Goal: Communication & Community: Participate in discussion

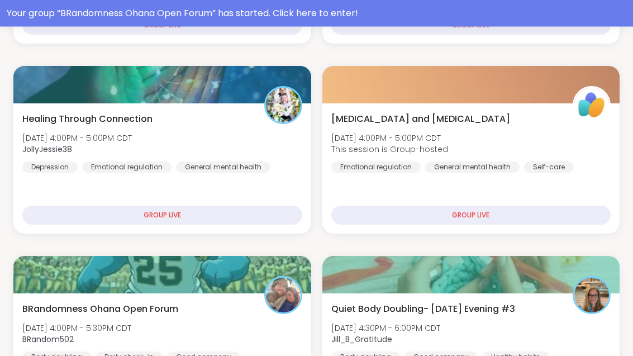
scroll to position [397, 0]
click at [344, 17] on div "Your group “ BRandomness Ohana Open Forum ” has started. Click here to enter!" at bounding box center [316, 13] width 619 height 13
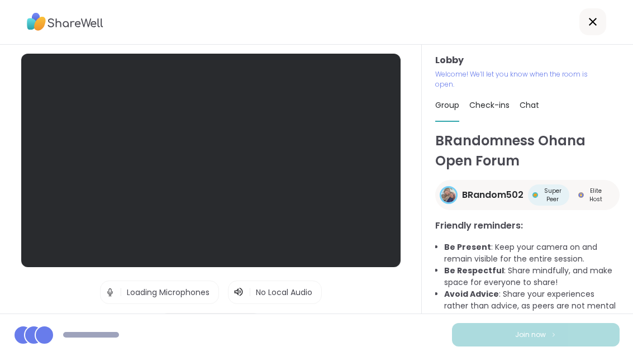
scroll to position [36, 0]
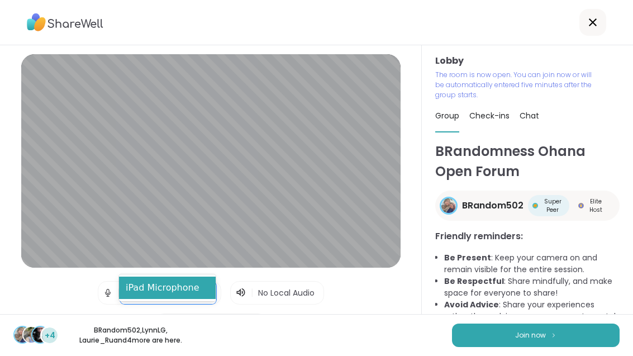
click at [379, 298] on div "Lobby | iPad Microphone selected, 1 of 1. 1 result available. Use Up and Down t…" at bounding box center [210, 211] width 379 height 315
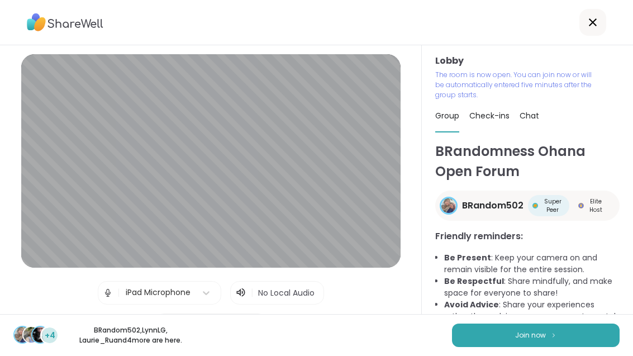
click at [544, 342] on button "Join now" at bounding box center [535, 334] width 167 height 23
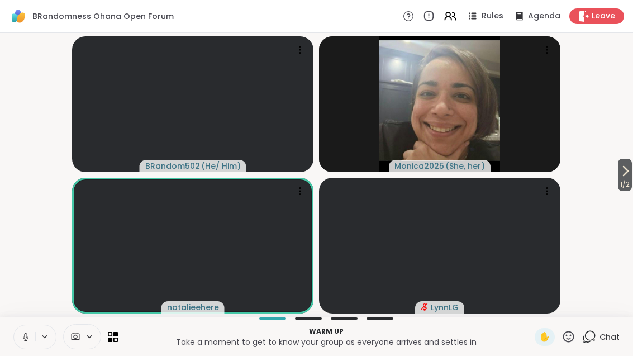
click at [26, 335] on icon at bounding box center [26, 337] width 10 height 10
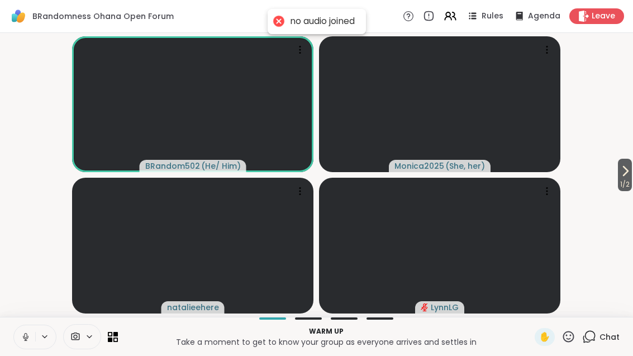
click at [24, 342] on button at bounding box center [24, 336] width 21 height 23
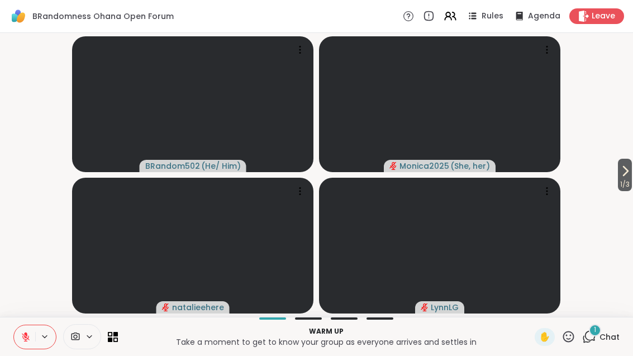
click at [628, 182] on span "1 / 3" at bounding box center [625, 184] width 14 height 13
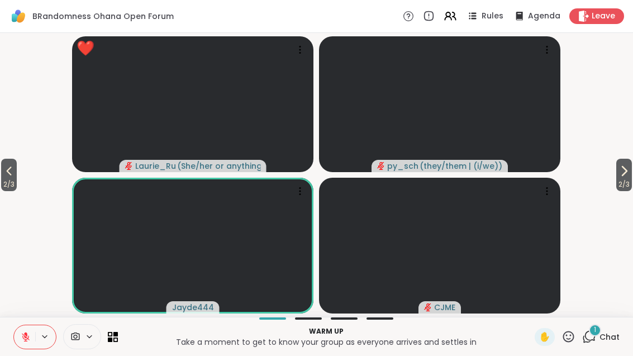
click at [572, 342] on icon at bounding box center [568, 336] width 14 height 14
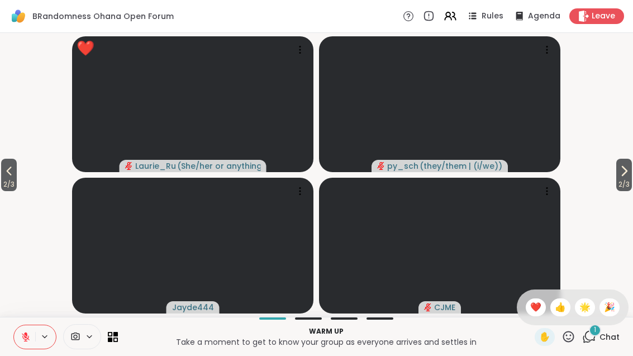
click at [533, 311] on span "❤️" at bounding box center [535, 306] width 11 height 13
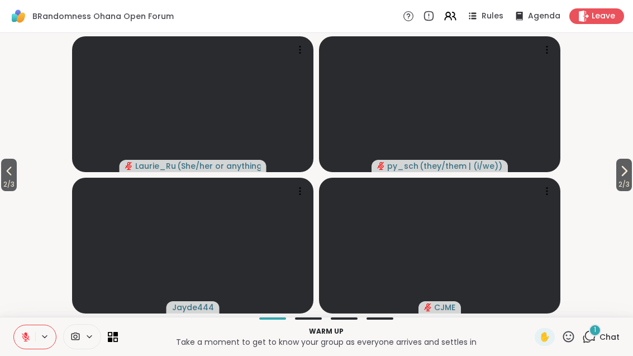
click at [629, 182] on span "2 / 3" at bounding box center [624, 184] width 16 height 13
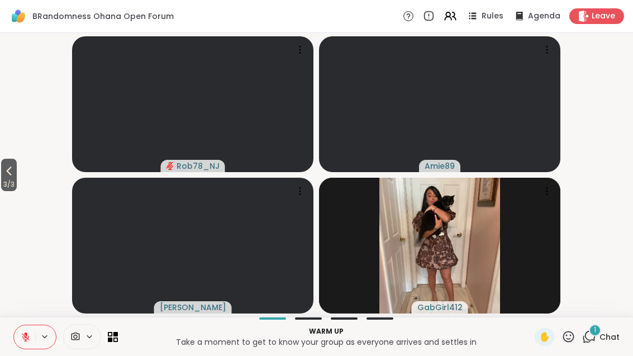
click at [9, 176] on icon at bounding box center [8, 170] width 13 height 13
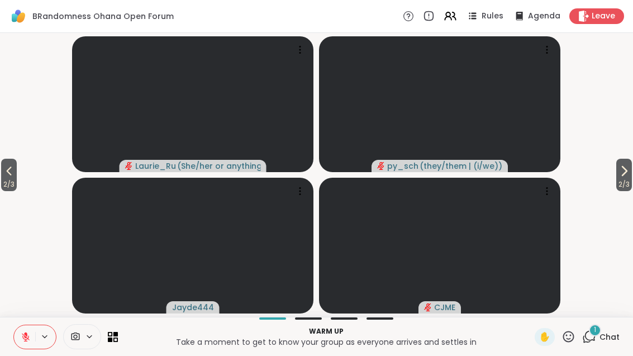
click at [601, 344] on div "1 Chat" at bounding box center [600, 337] width 37 height 18
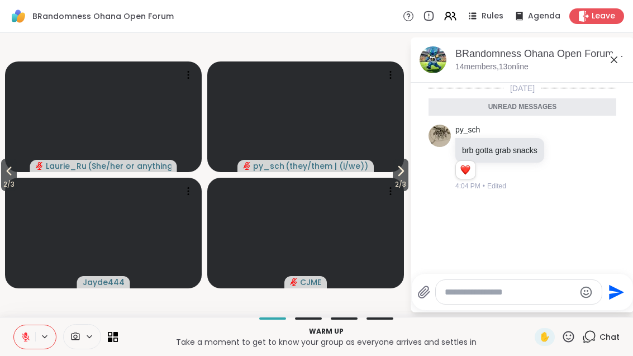
click at [618, 61] on icon at bounding box center [613, 59] width 13 height 13
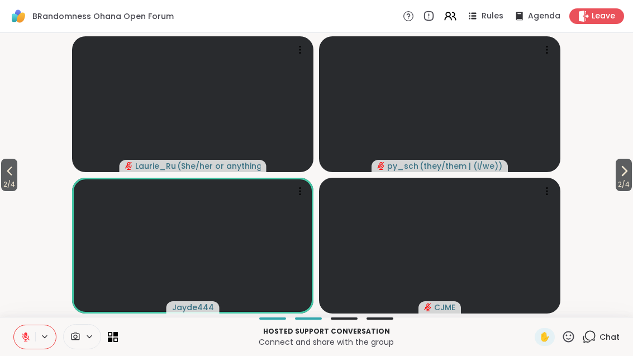
click at [2, 175] on button "2 / 4" at bounding box center [9, 175] width 16 height 32
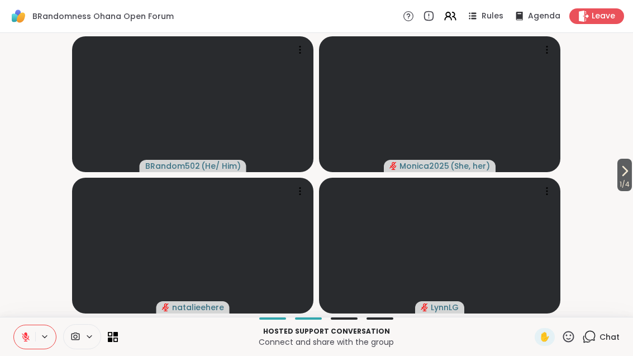
click at [624, 173] on icon at bounding box center [625, 170] width 4 height 9
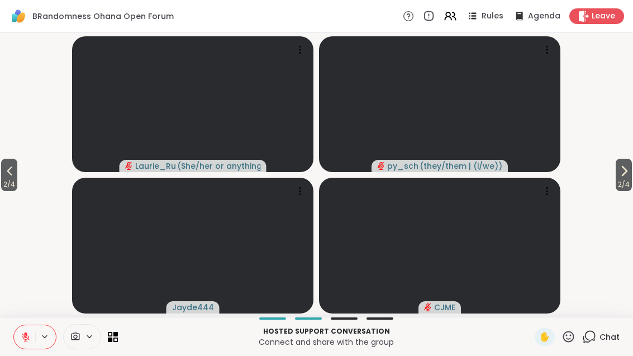
click at [631, 189] on span "2 / 4" at bounding box center [623, 184] width 16 height 13
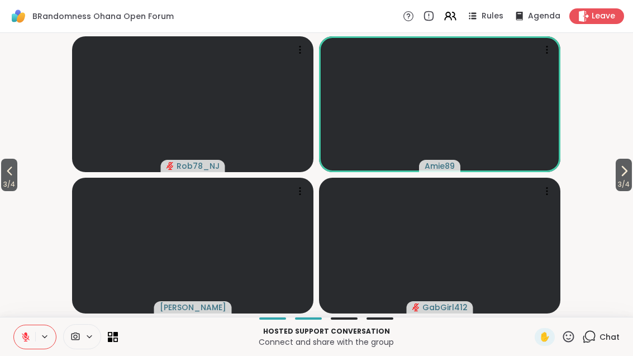
click at [624, 175] on icon at bounding box center [623, 170] width 13 height 13
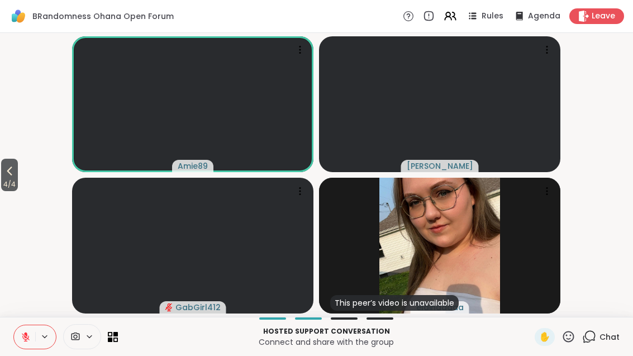
click at [16, 171] on icon at bounding box center [9, 170] width 13 height 13
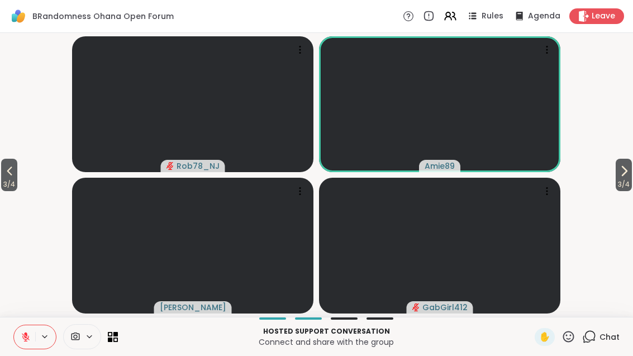
click at [17, 179] on span "3 / 4" at bounding box center [9, 184] width 16 height 13
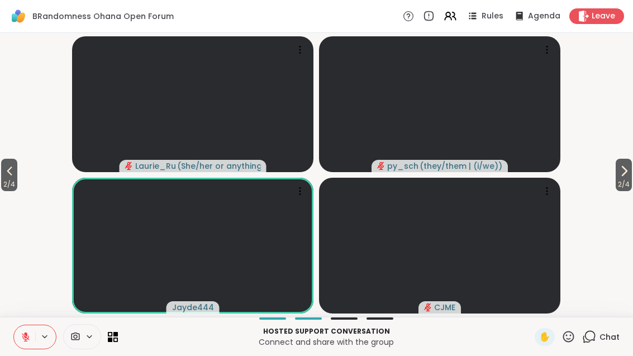
click at [17, 174] on button "2 / 4" at bounding box center [9, 175] width 16 height 32
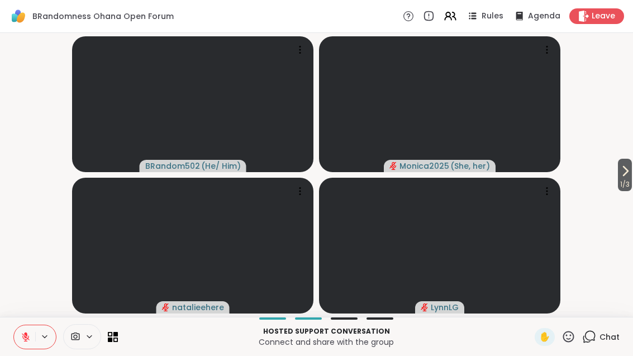
click at [624, 180] on span "1 / 3" at bounding box center [625, 184] width 14 height 13
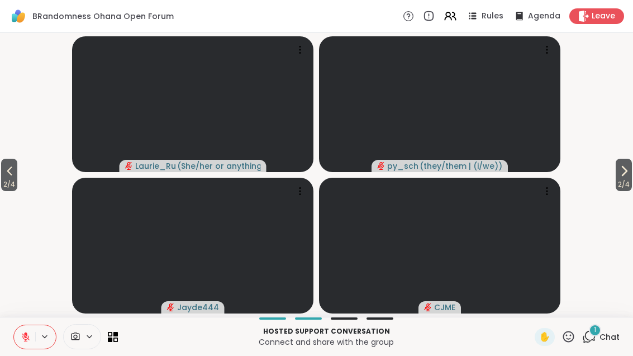
click at [609, 334] on span "Chat" at bounding box center [609, 336] width 20 height 11
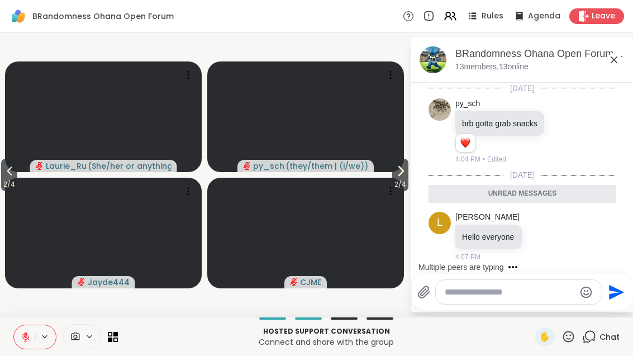
click at [620, 59] on icon at bounding box center [613, 59] width 13 height 13
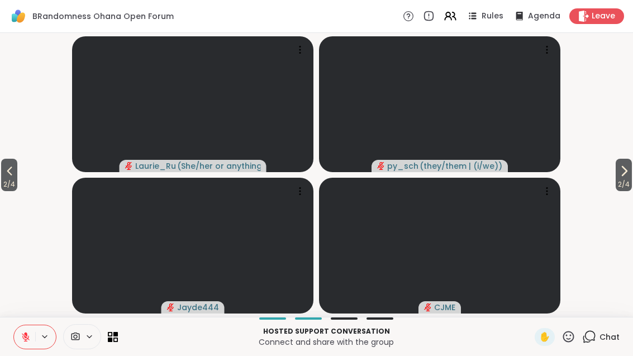
click at [630, 169] on button "2 / 4" at bounding box center [623, 175] width 16 height 32
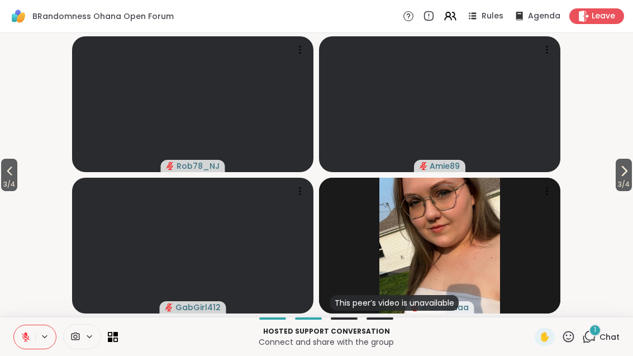
click at [596, 328] on span "1" at bounding box center [594, 329] width 2 height 9
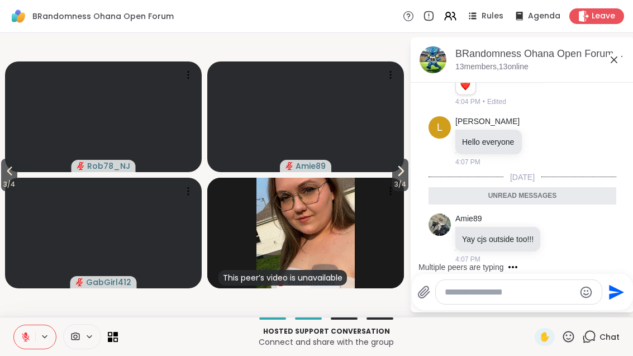
scroll to position [102, 0]
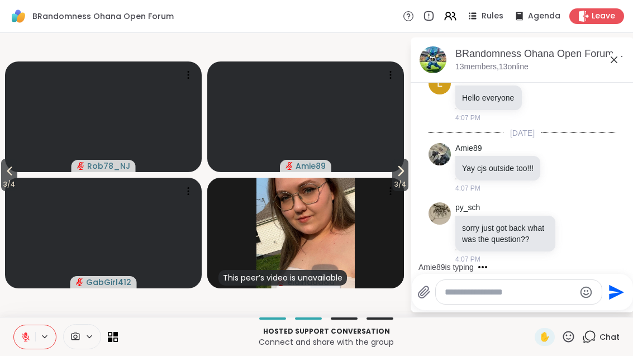
click at [614, 58] on icon at bounding box center [613, 59] width 13 height 13
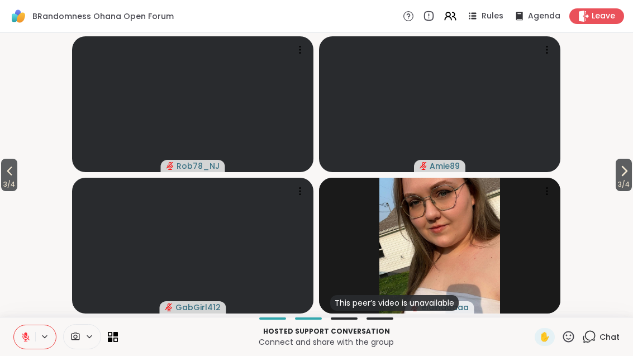
click at [624, 182] on span "3 / 4" at bounding box center [623, 184] width 16 height 13
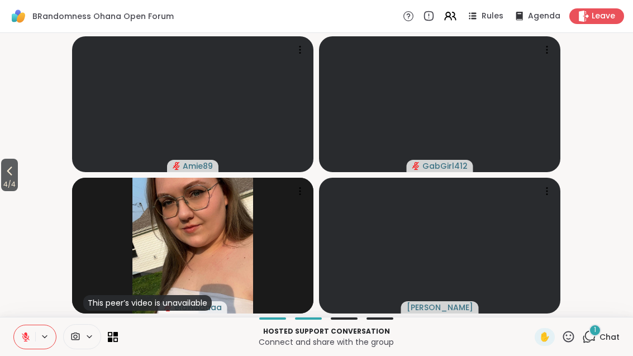
click at [3, 188] on span "4 / 4" at bounding box center [9, 184] width 17 height 13
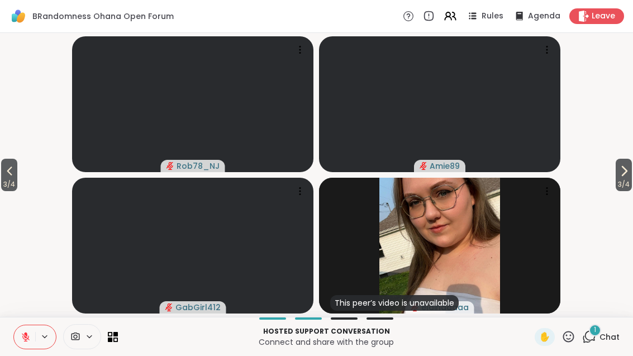
click at [9, 181] on span "3 / 4" at bounding box center [9, 184] width 16 height 13
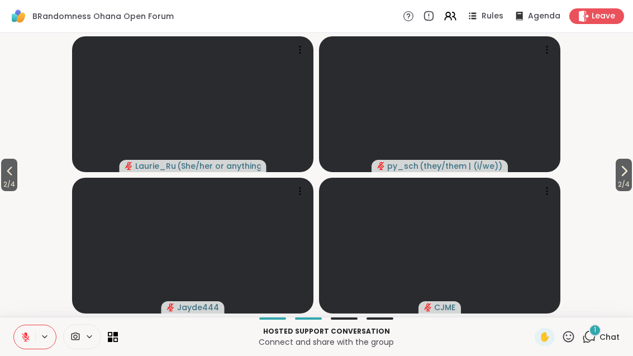
click at [6, 175] on icon at bounding box center [9, 170] width 13 height 13
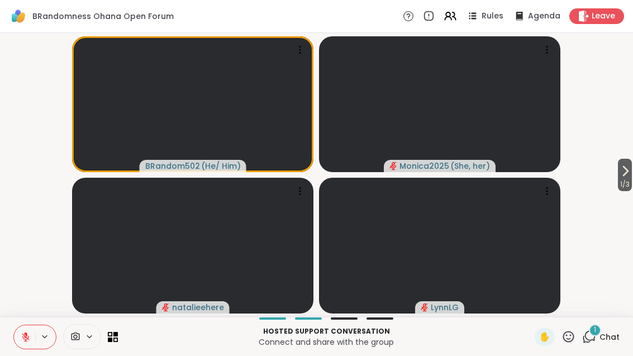
click at [630, 289] on div "1 / 3 BRandom502 ( He/ Him ) Monica2025 ( She, her ) [PERSON_NAME]" at bounding box center [316, 175] width 633 height 284
click at [602, 333] on span "Chat" at bounding box center [609, 336] width 20 height 11
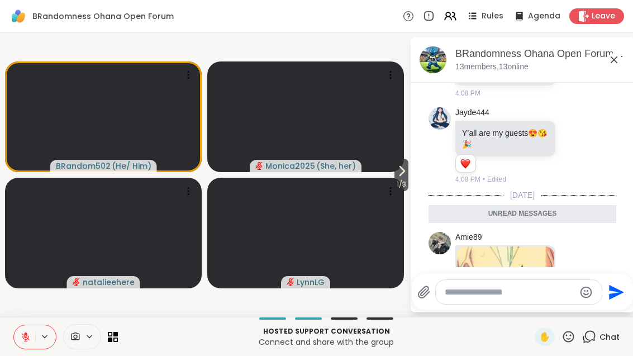
scroll to position [634, 0]
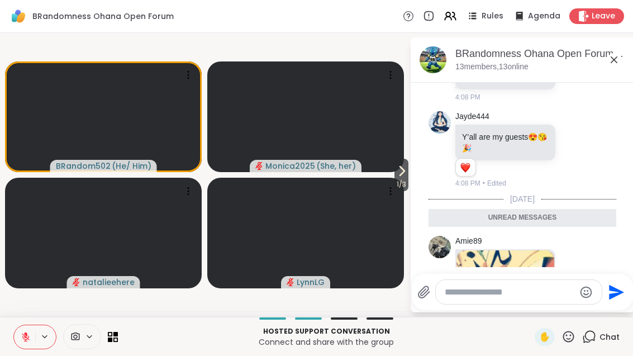
click at [624, 51] on div "BRandomness Ohana Open Forum, [DATE]" at bounding box center [540, 54] width 170 height 14
click at [618, 64] on icon at bounding box center [613, 59] width 13 height 13
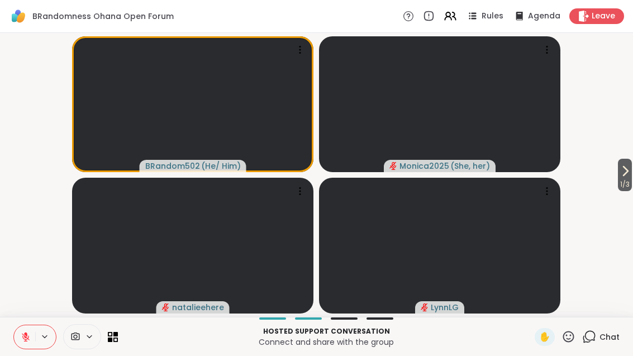
click at [623, 183] on span "1 / 3" at bounding box center [625, 184] width 14 height 13
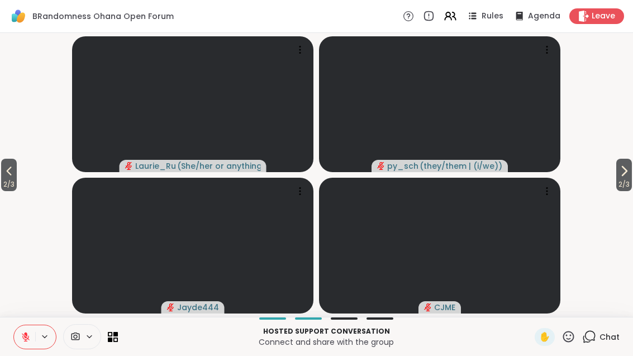
click at [630, 185] on span "2 / 3" at bounding box center [624, 184] width 16 height 13
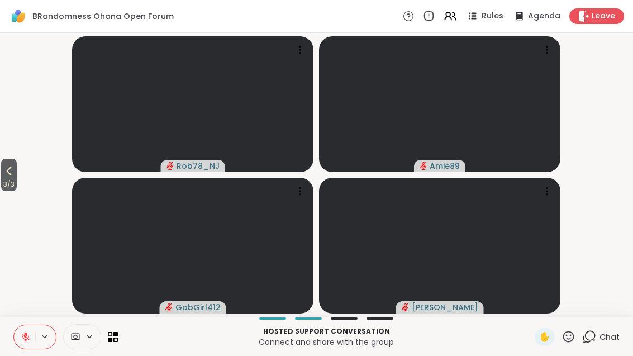
click at [6, 170] on icon at bounding box center [8, 170] width 13 height 13
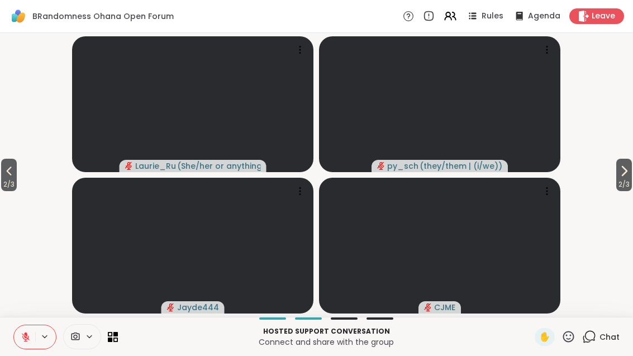
click at [3, 186] on span "2 / 3" at bounding box center [9, 184] width 16 height 13
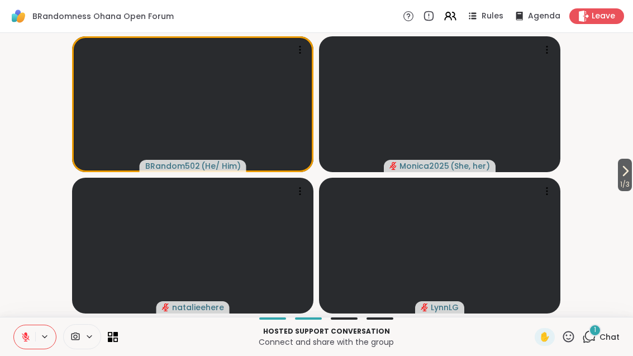
click at [583, 345] on div "1 Chat" at bounding box center [600, 337] width 37 height 18
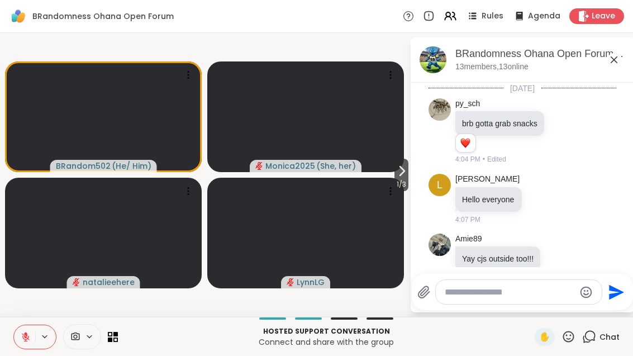
scroll to position [877, 0]
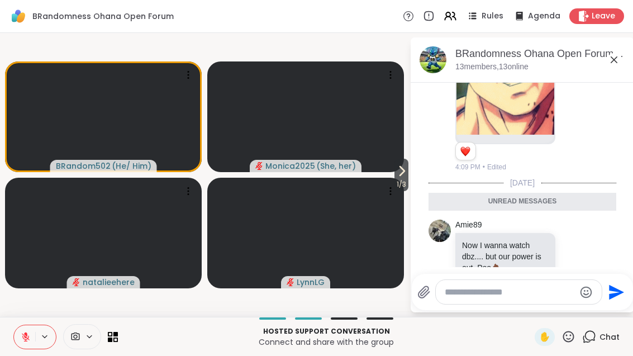
click at [616, 55] on icon at bounding box center [613, 59] width 13 height 13
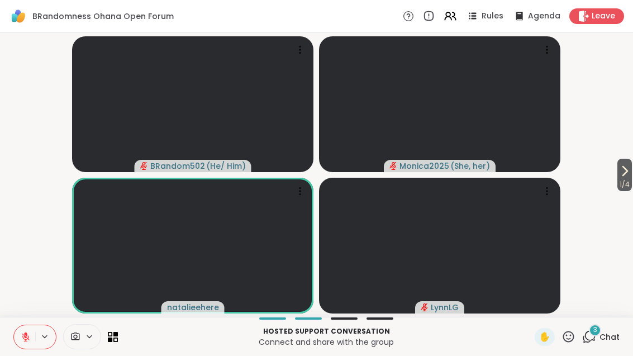
click at [611, 343] on div "3 Chat" at bounding box center [600, 337] width 37 height 18
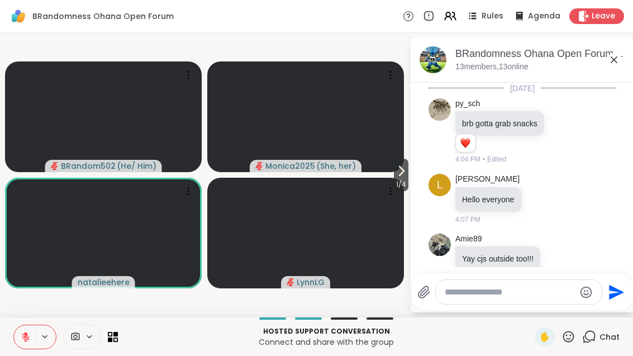
scroll to position [1066, 0]
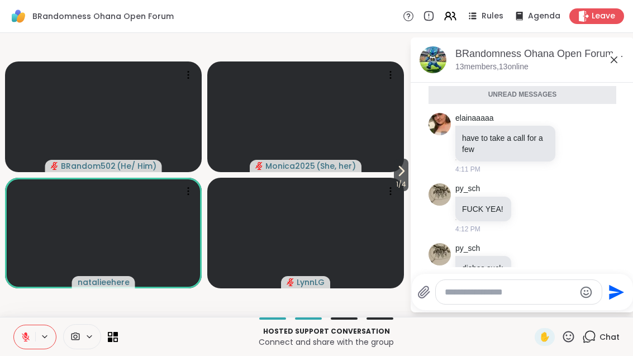
click at [529, 262] on icon at bounding box center [530, 267] width 10 height 11
click at [571, 254] on div "py_sch dishes suck 4:12 PM" at bounding box center [522, 268] width 188 height 60
click at [609, 55] on icon at bounding box center [613, 59] width 13 height 13
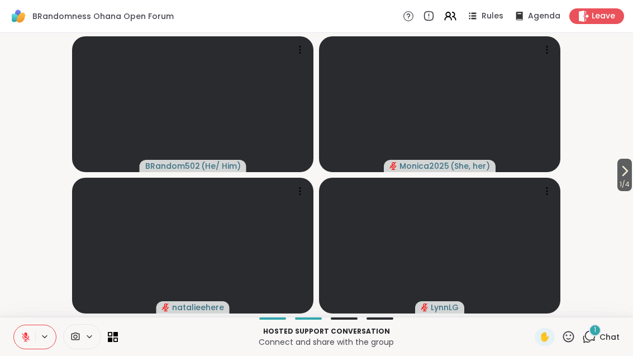
click at [626, 173] on icon at bounding box center [624, 170] width 13 height 13
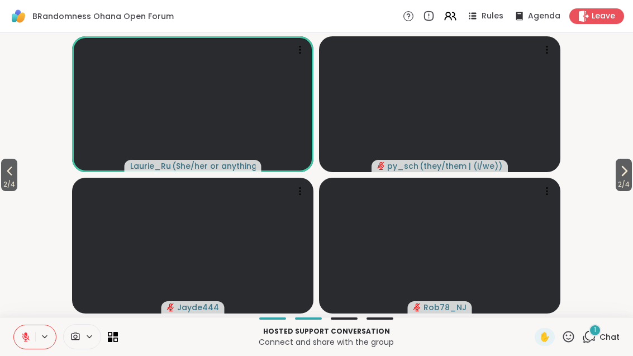
click at [602, 337] on span "Chat" at bounding box center [609, 336] width 20 height 11
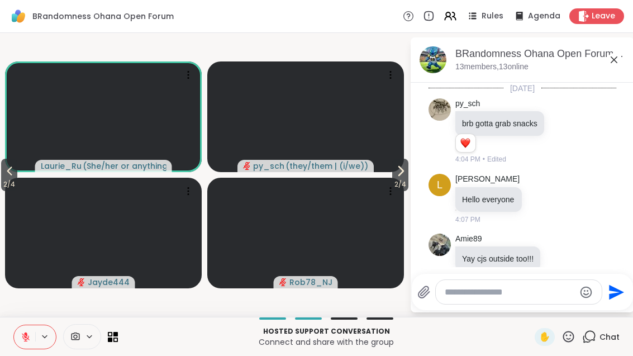
scroll to position [1147, 0]
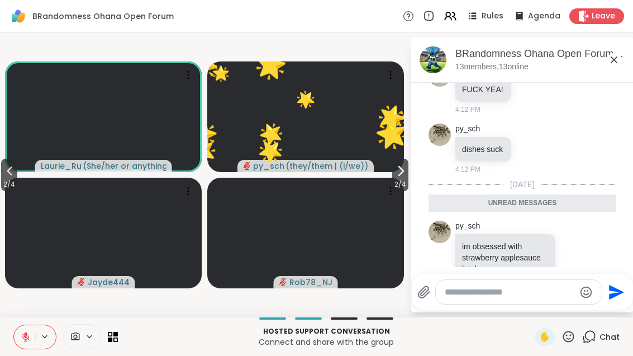
click at [592, 250] on icon at bounding box center [587, 256] width 10 height 13
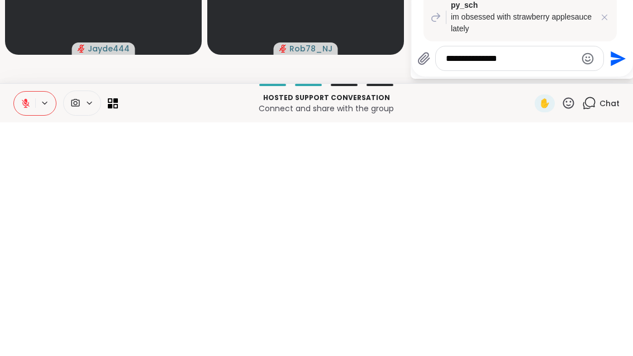
type textarea "**********"
click at [622, 283] on icon "Send" at bounding box center [616, 292] width 18 height 18
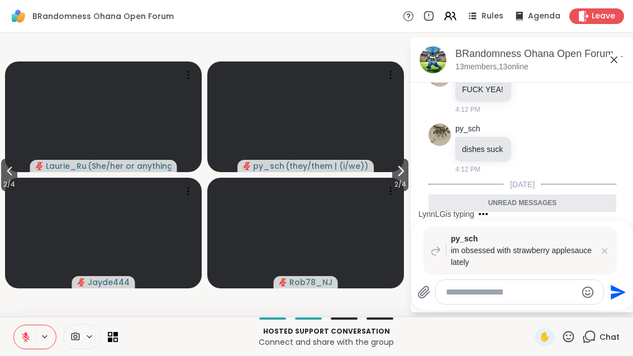
scroll to position [1245, 0]
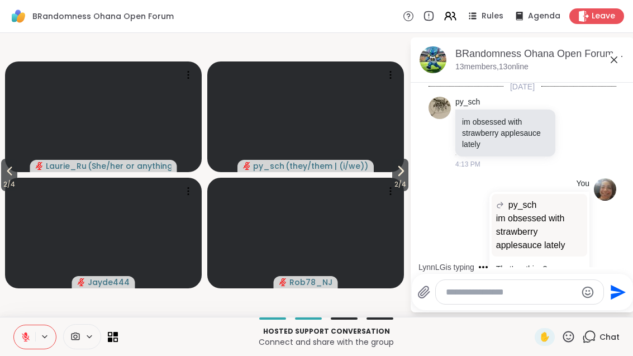
click at [624, 56] on div "BRandomness Ohana Open Forum, [DATE]" at bounding box center [540, 54] width 170 height 14
click at [619, 56] on icon at bounding box center [613, 59] width 13 height 13
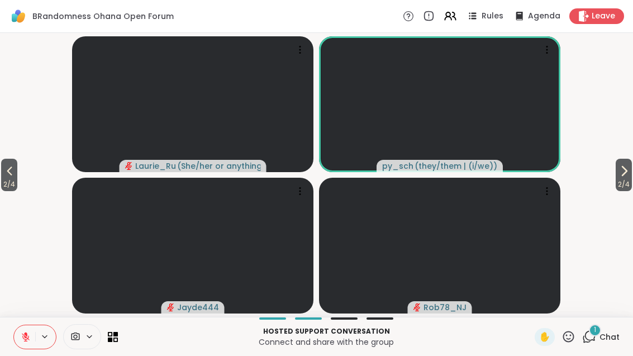
click at [114, 341] on icon at bounding box center [113, 337] width 10 height 10
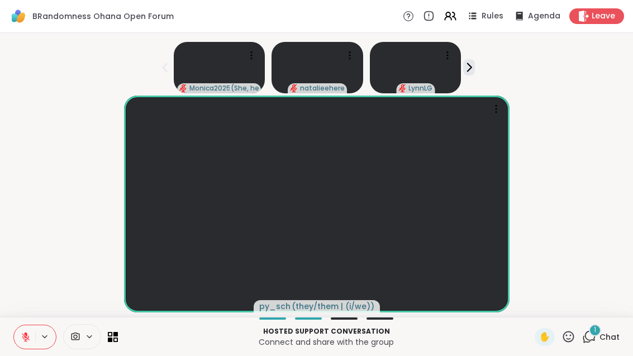
click at [593, 331] on div "1" at bounding box center [594, 330] width 12 height 12
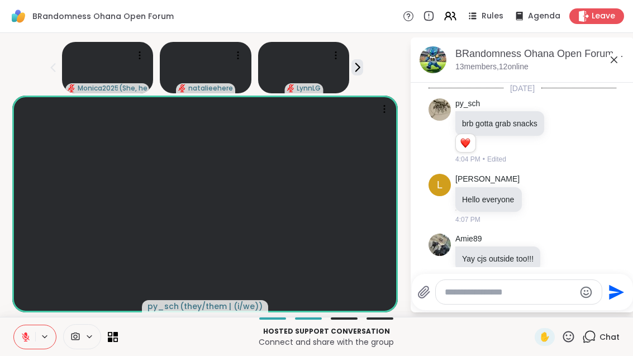
scroll to position [1330, 0]
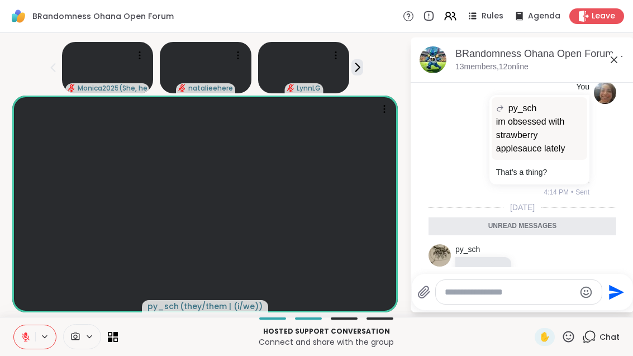
click at [620, 55] on icon at bounding box center [613, 59] width 13 height 13
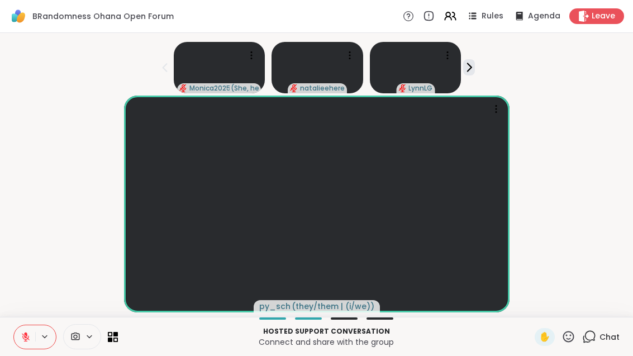
click at [594, 344] on div "Chat" at bounding box center [600, 337] width 37 height 18
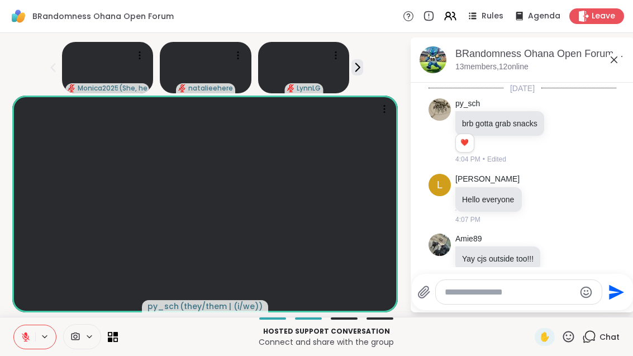
scroll to position [1293, 0]
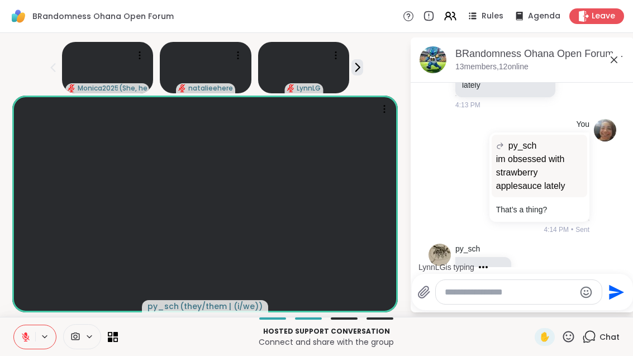
click at [564, 342] on icon at bounding box center [568, 336] width 14 height 14
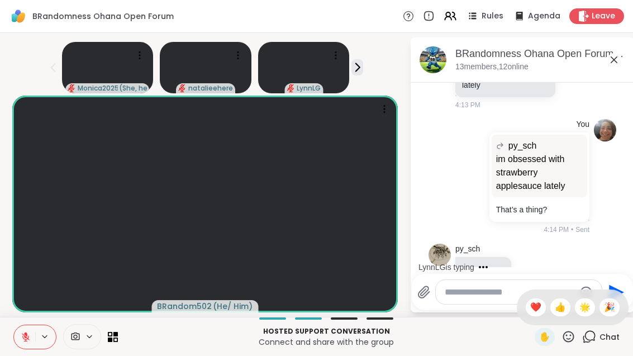
click at [533, 311] on span "❤️" at bounding box center [535, 306] width 11 height 13
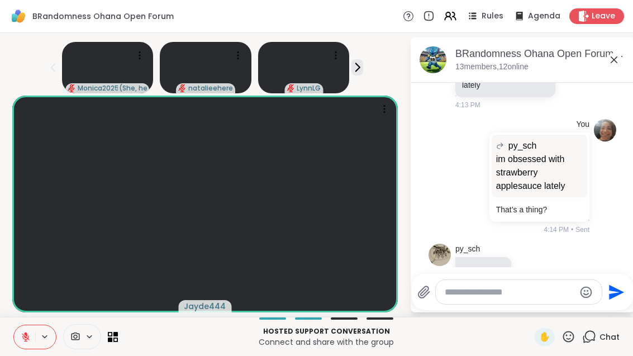
scroll to position [1375, 0]
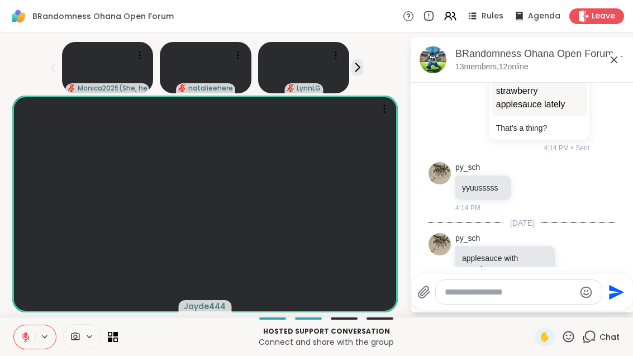
click at [569, 340] on icon at bounding box center [568, 336] width 14 height 14
click at [530, 300] on span "❤️" at bounding box center [535, 306] width 11 height 13
click at [24, 341] on icon at bounding box center [26, 337] width 10 height 10
click at [29, 346] on button at bounding box center [24, 336] width 21 height 23
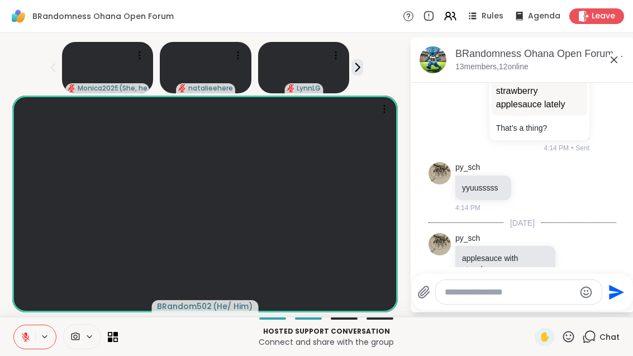
click at [115, 339] on icon at bounding box center [113, 337] width 10 height 10
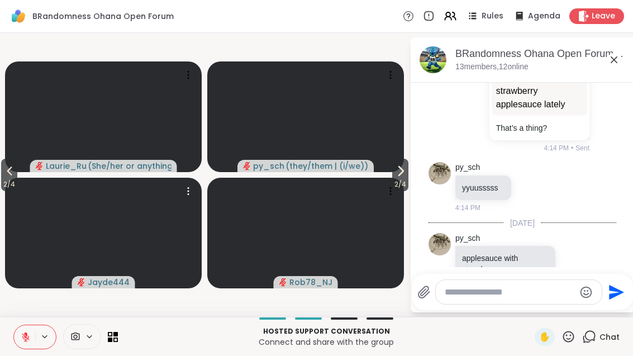
click at [196, 196] on video at bounding box center [103, 233] width 197 height 111
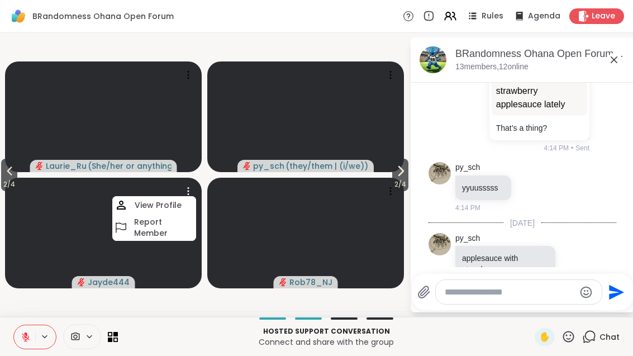
click at [166, 286] on video at bounding box center [103, 233] width 197 height 111
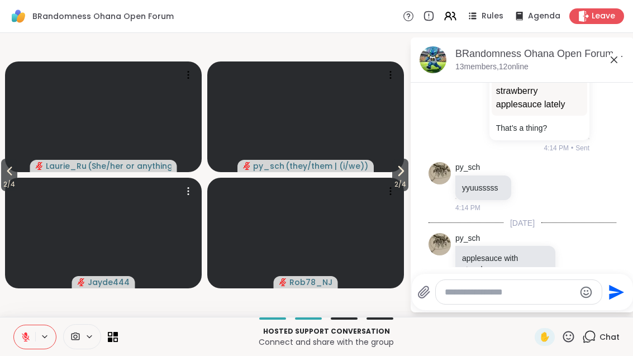
click at [630, 51] on div "BRandomness Ohana Open Forum, [DATE] members, 12 online" at bounding box center [521, 59] width 223 height 45
click at [632, 53] on div "BRandomness Ohana Open Forum, [DATE] members, 12 online" at bounding box center [521, 59] width 223 height 45
click at [620, 56] on icon at bounding box center [613, 59] width 13 height 13
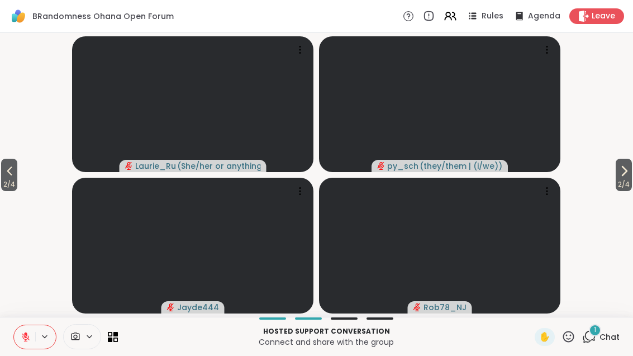
click at [599, 342] on div "1 Chat" at bounding box center [600, 337] width 37 height 18
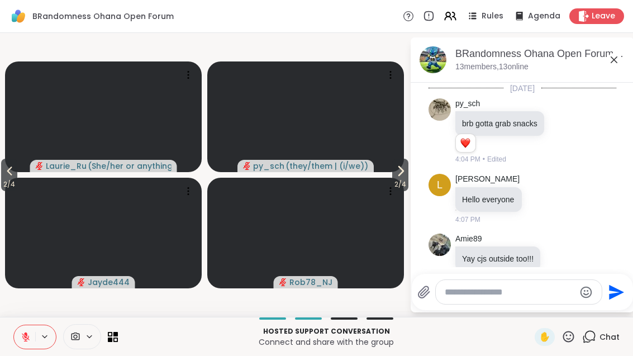
scroll to position [1460, 0]
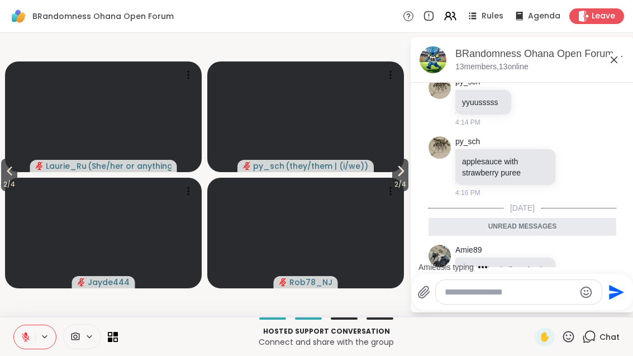
click at [628, 54] on div "BRandomness Ohana Open Forum, [DATE] members, 13 online" at bounding box center [521, 59] width 223 height 45
click at [608, 61] on icon at bounding box center [613, 59] width 13 height 13
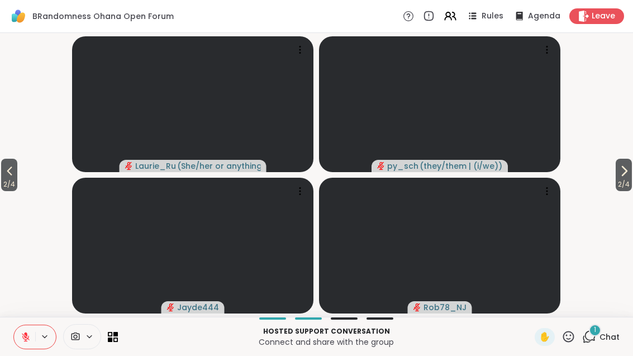
click at [597, 344] on div "1 Chat" at bounding box center [600, 337] width 37 height 18
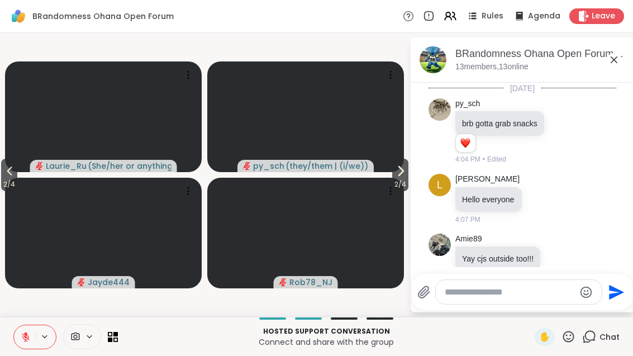
scroll to position [1530, 0]
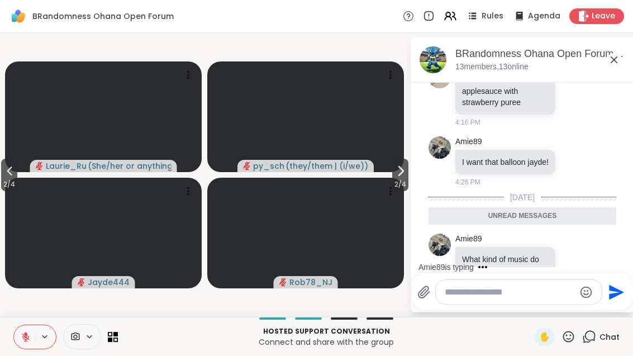
click at [618, 58] on icon at bounding box center [613, 59] width 13 height 13
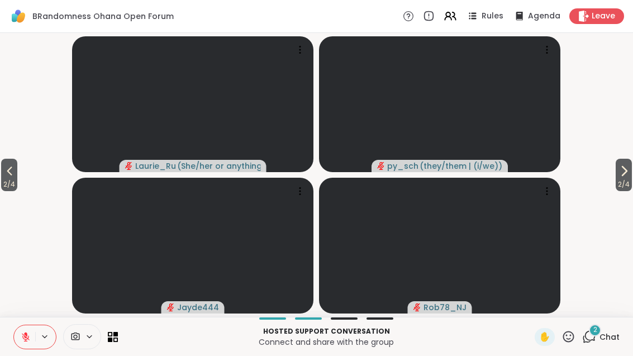
click at [598, 329] on div "2" at bounding box center [594, 330] width 12 height 12
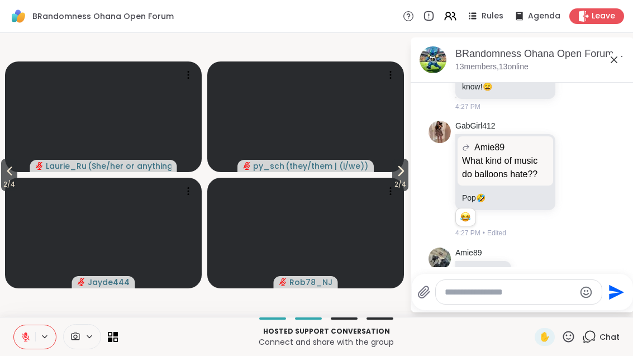
scroll to position [1760, 0]
click at [620, 56] on icon at bounding box center [613, 59] width 13 height 13
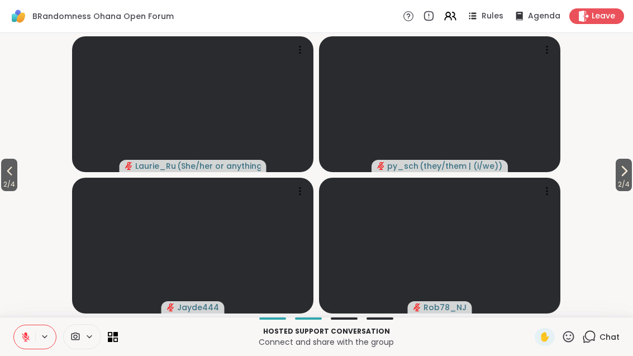
click at [630, 173] on button "2 / 4" at bounding box center [623, 175] width 16 height 32
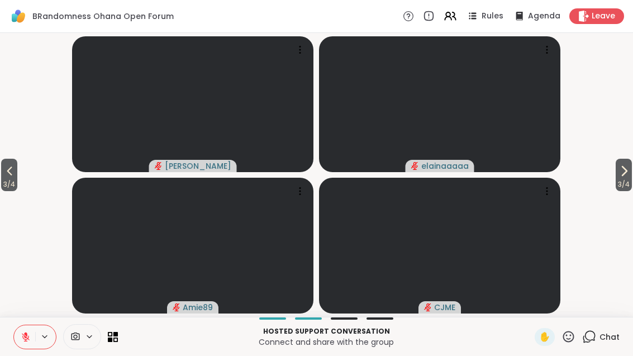
click at [618, 173] on icon at bounding box center [623, 170] width 13 height 13
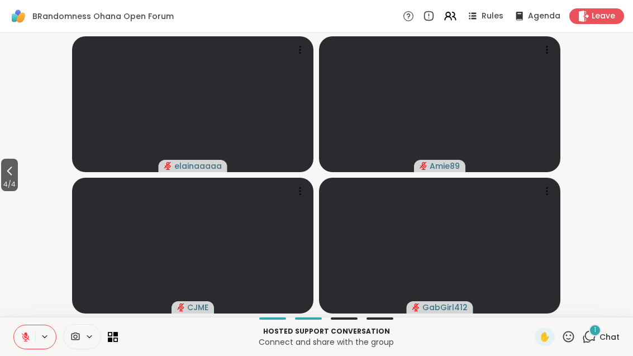
click at [11, 181] on span "4 / 4" at bounding box center [9, 184] width 17 height 13
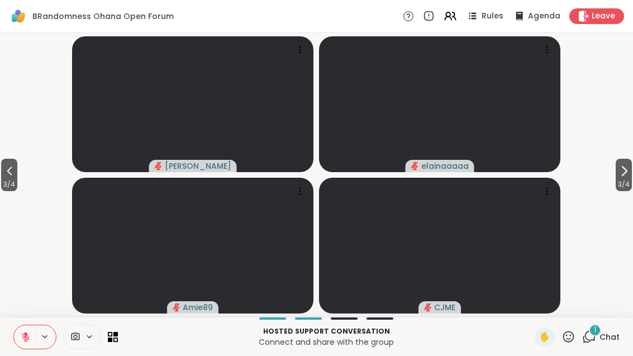
click at [9, 175] on icon at bounding box center [9, 170] width 13 height 13
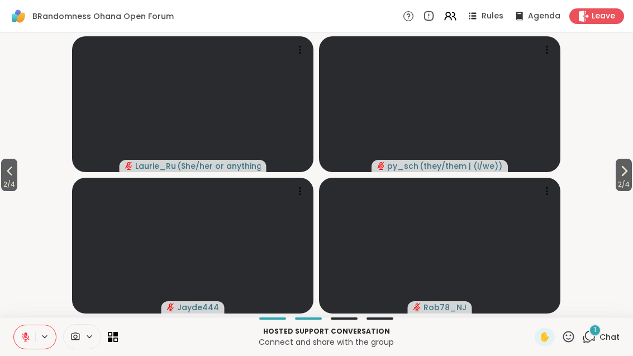
click at [3, 171] on button "2 / 4" at bounding box center [9, 175] width 16 height 32
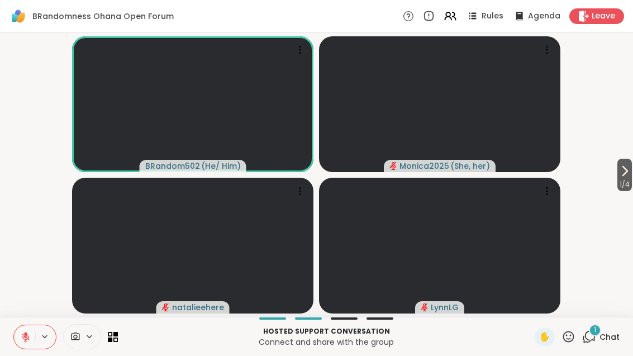
click at [596, 332] on span "1" at bounding box center [594, 329] width 2 height 9
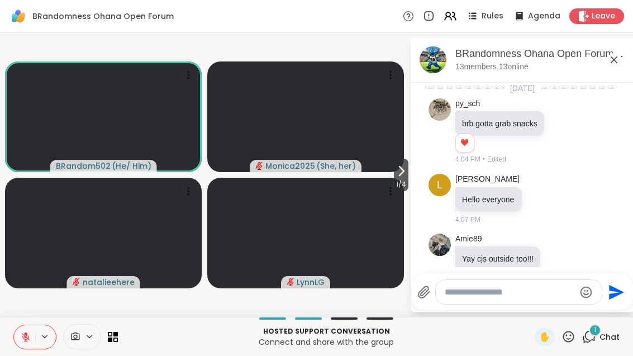
scroll to position [1856, 0]
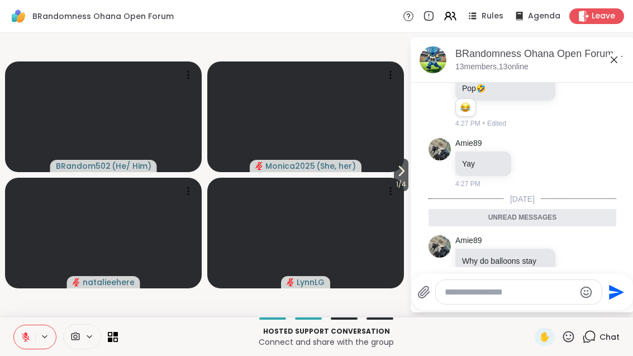
click at [624, 56] on div "BRandomness Ohana Open Forum, [DATE]" at bounding box center [540, 54] width 170 height 14
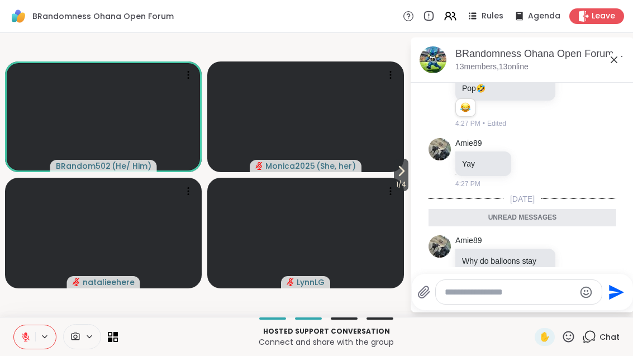
click at [628, 69] on div "BRandomness Ohana Open Forum, [DATE] members, 13 online" at bounding box center [521, 59] width 223 height 45
click at [614, 57] on icon at bounding box center [613, 59] width 13 height 13
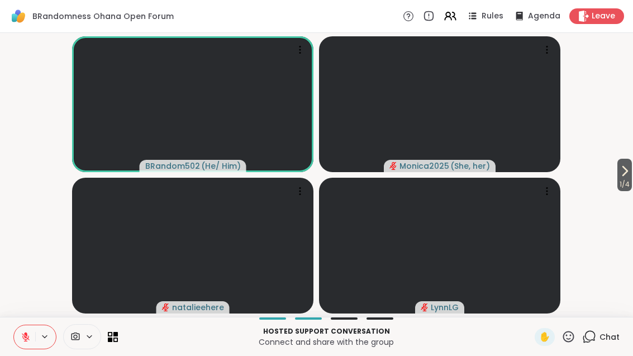
click at [627, 174] on icon at bounding box center [624, 170] width 13 height 13
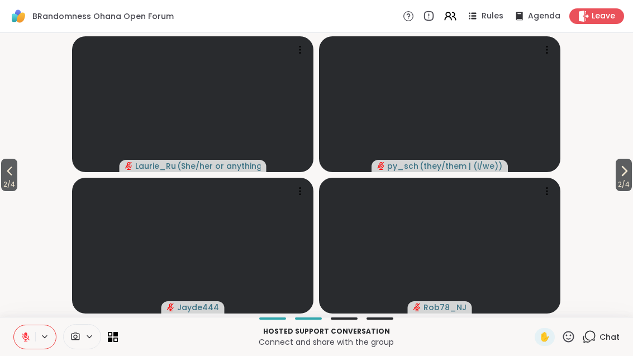
click at [630, 174] on button "2 / 4" at bounding box center [623, 175] width 16 height 32
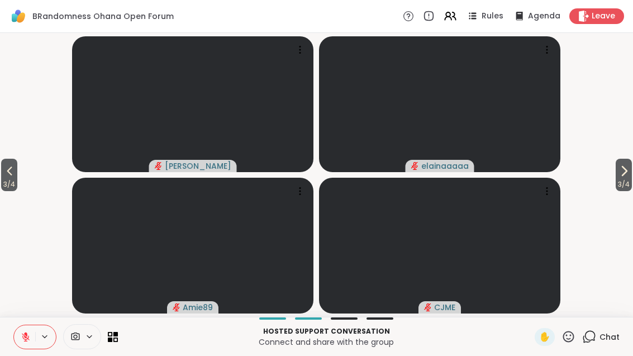
click at [621, 183] on span "3 / 4" at bounding box center [623, 184] width 16 height 13
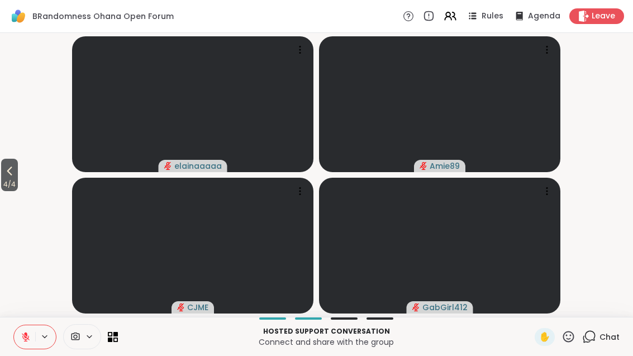
click at [2, 171] on button "4 / 4" at bounding box center [9, 175] width 17 height 32
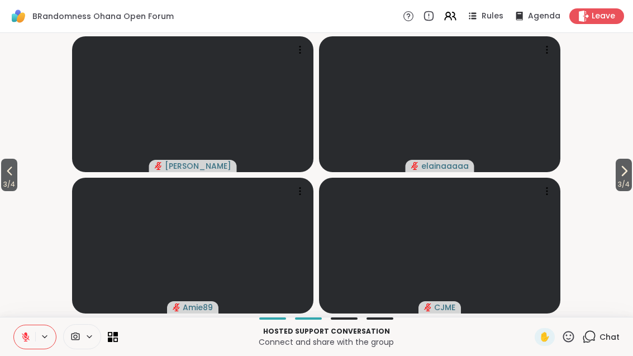
click at [17, 175] on button "3 / 4" at bounding box center [9, 175] width 16 height 32
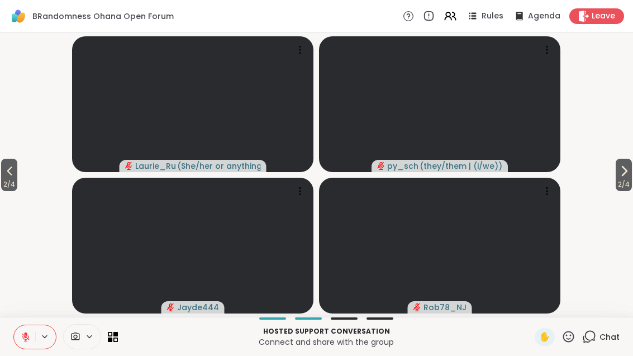
click at [5, 174] on icon at bounding box center [9, 170] width 13 height 13
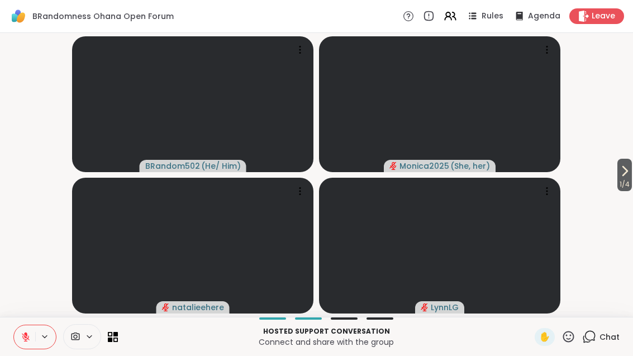
click at [630, 167] on button "1 / 4" at bounding box center [624, 175] width 15 height 32
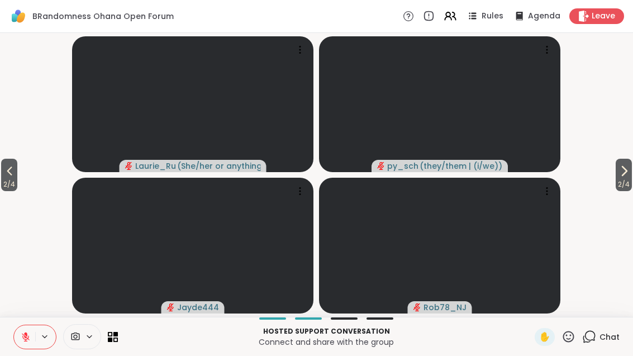
click at [629, 173] on button "2 / 4" at bounding box center [623, 175] width 16 height 32
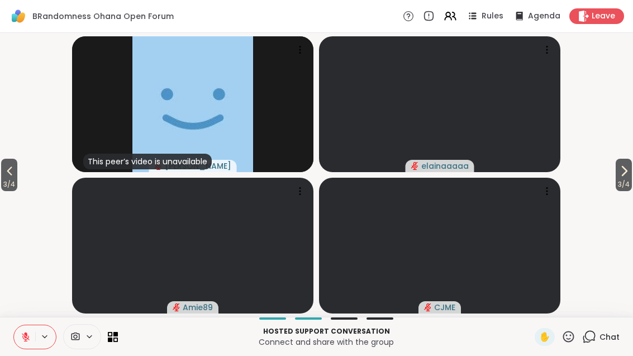
click at [630, 169] on button "3 / 4" at bounding box center [623, 175] width 16 height 32
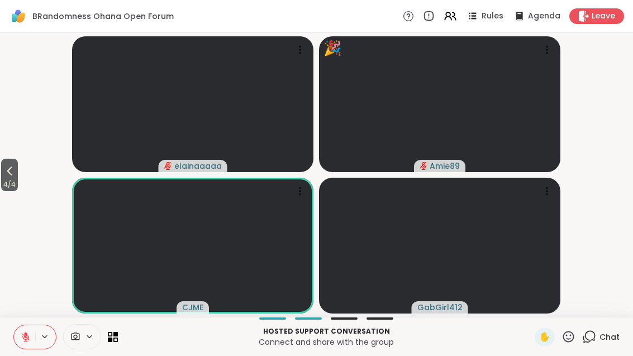
click at [1, 171] on button "4 / 4" at bounding box center [9, 175] width 17 height 32
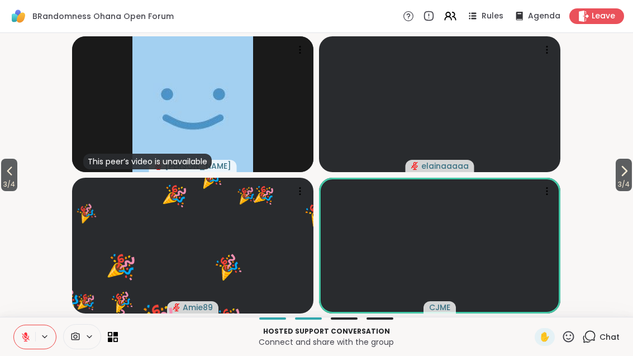
click at [17, 166] on button "3 / 4" at bounding box center [9, 175] width 16 height 32
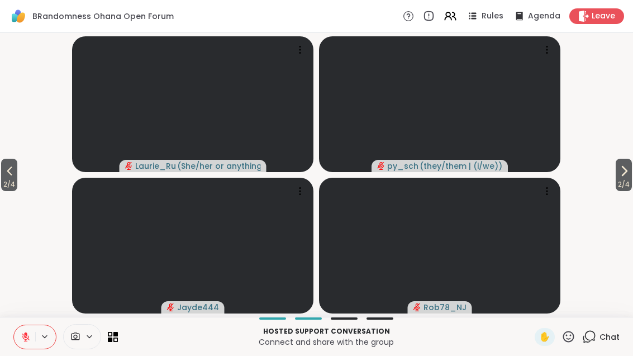
click at [2, 176] on button "2 / 4" at bounding box center [9, 175] width 16 height 32
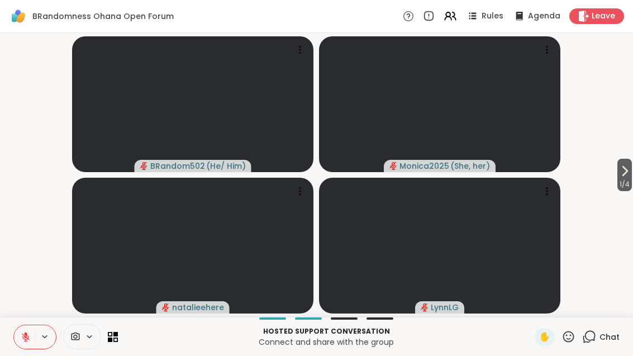
click at [631, 178] on span "1 / 4" at bounding box center [624, 184] width 15 height 13
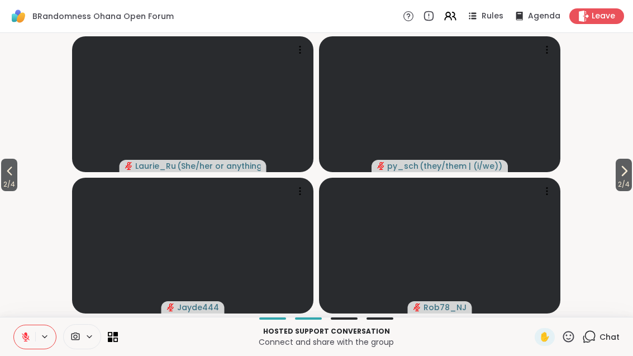
click at [628, 181] on span "2 / 4" at bounding box center [623, 184] width 16 height 13
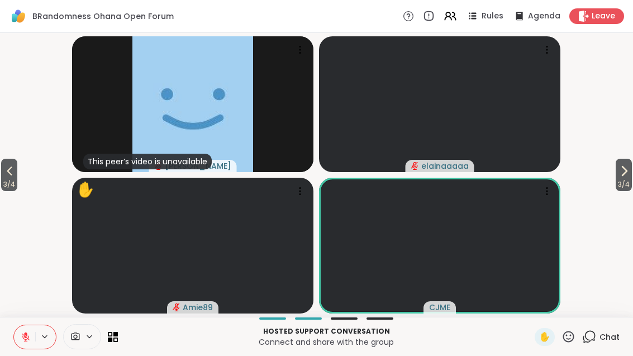
click at [112, 341] on icon at bounding box center [110, 339] width 4 height 4
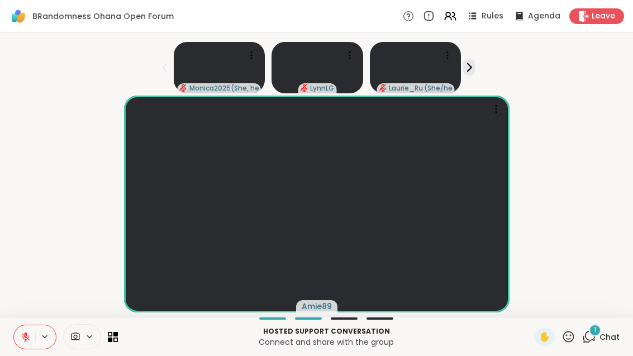
click at [600, 342] on div "1 Chat" at bounding box center [600, 337] width 37 height 18
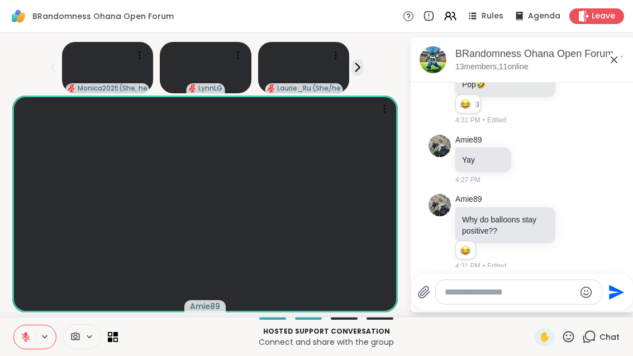
scroll to position [1874, 0]
click at [625, 52] on div "BRandomness Ohana Open Forum, [DATE]" at bounding box center [540, 54] width 170 height 14
click at [620, 63] on icon at bounding box center [613, 59] width 13 height 13
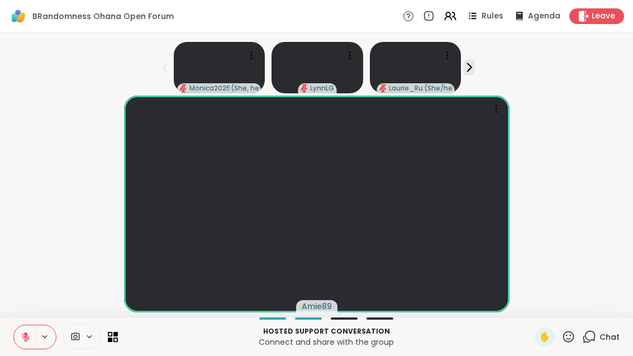
click at [630, 59] on div "Monica2025 ( She, her ) [PERSON_NAME] [PERSON_NAME] ( She/her or anything else …" at bounding box center [316, 175] width 633 height 284
click at [116, 350] on div "Hosted support conversation Connect and share with the group ✋ Chat" at bounding box center [316, 336] width 633 height 39
click at [117, 337] on icon at bounding box center [113, 337] width 10 height 10
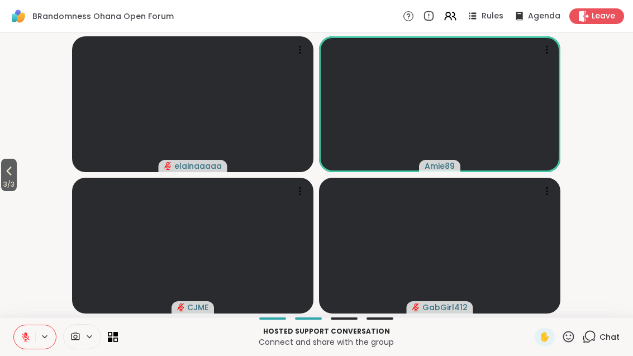
click at [17, 182] on span "3 / 3" at bounding box center [9, 184] width 16 height 13
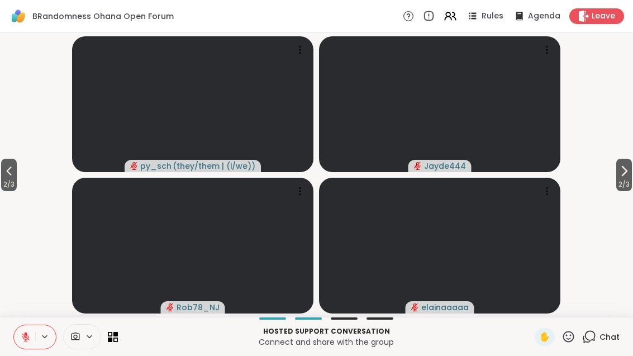
click at [3, 171] on button "2 / 3" at bounding box center [9, 175] width 16 height 32
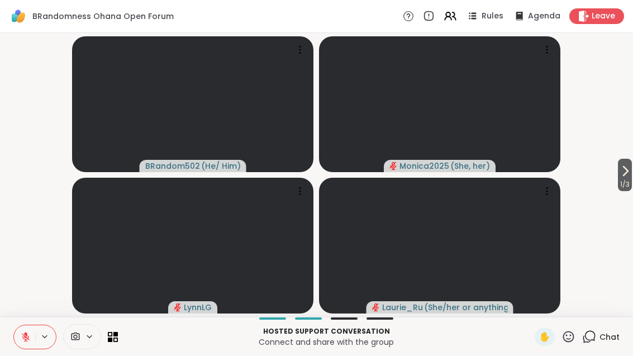
click at [624, 179] on span "1 / 3" at bounding box center [625, 184] width 14 height 13
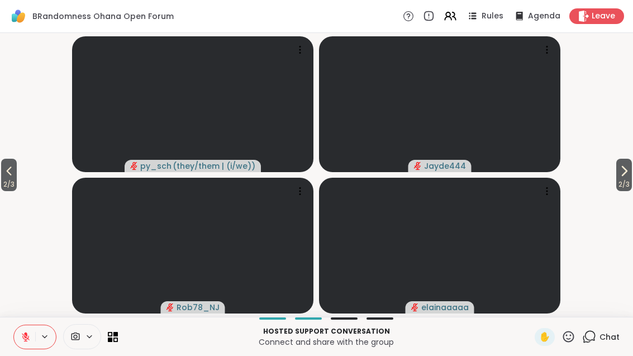
click at [624, 173] on icon at bounding box center [623, 170] width 13 height 13
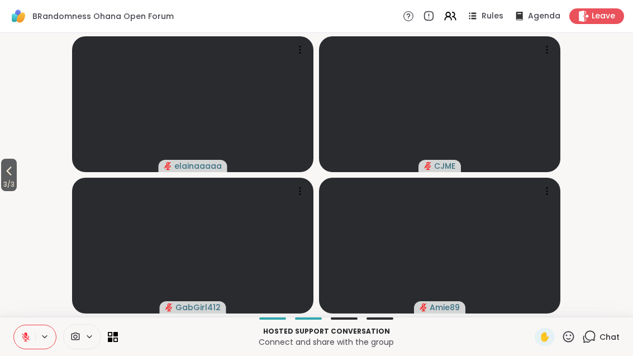
click at [10, 180] on span "3 / 3" at bounding box center [9, 184] width 16 height 13
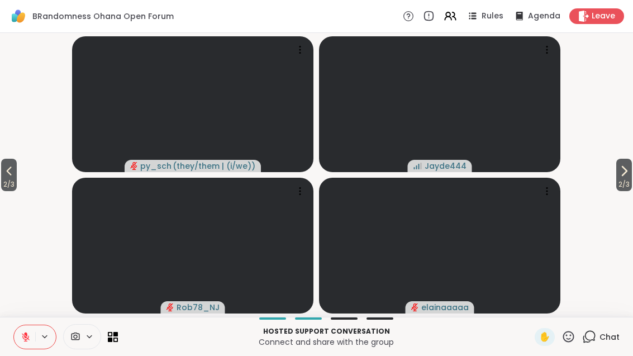
click at [110, 339] on icon at bounding box center [110, 339] width 4 height 4
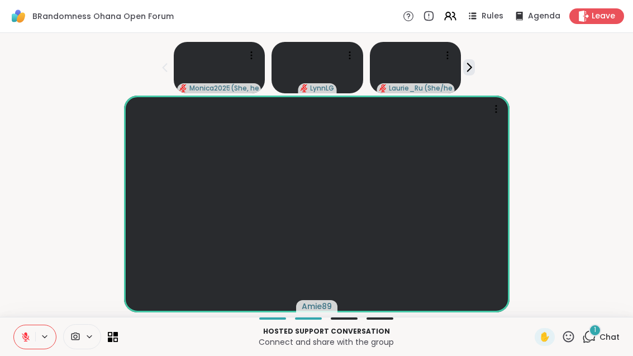
click at [600, 333] on div "1" at bounding box center [594, 330] width 12 height 12
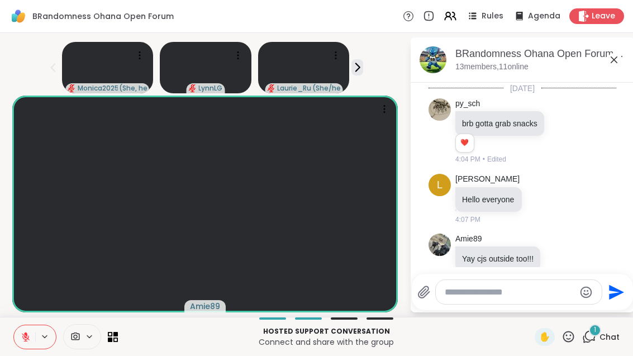
scroll to position [2269, 0]
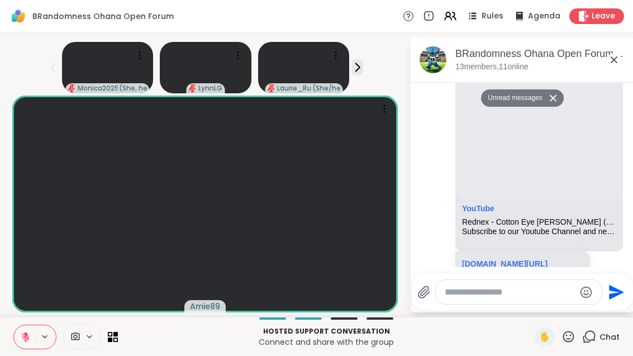
click at [620, 58] on icon at bounding box center [613, 59] width 13 height 13
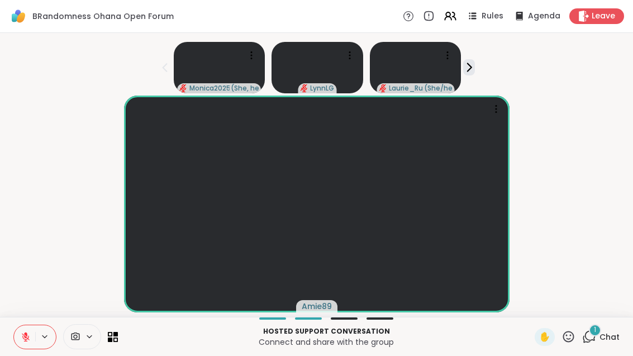
click at [584, 344] on div "1 Chat" at bounding box center [600, 337] width 37 height 18
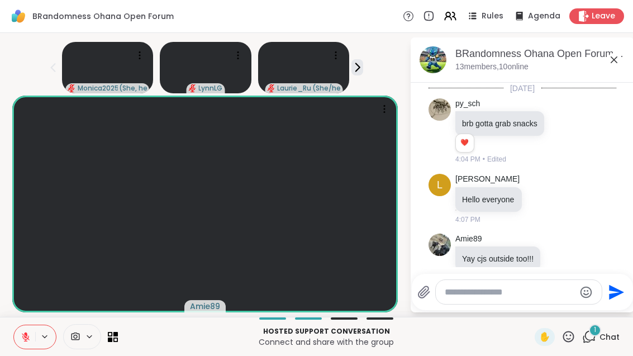
scroll to position [2344, 0]
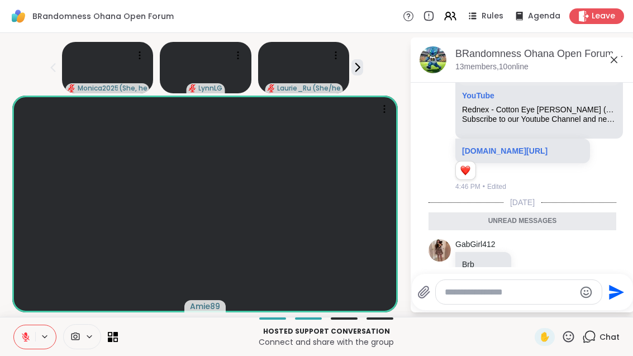
click at [594, 343] on div "Chat" at bounding box center [600, 337] width 37 height 18
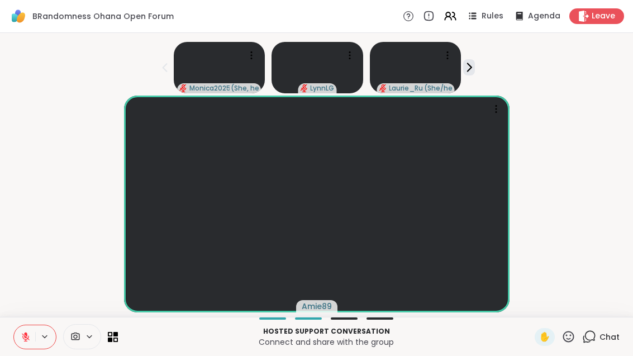
click at [592, 344] on div "Chat" at bounding box center [600, 337] width 37 height 18
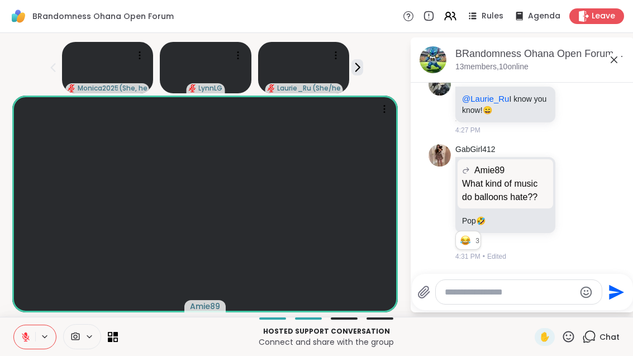
scroll to position [1738, 0]
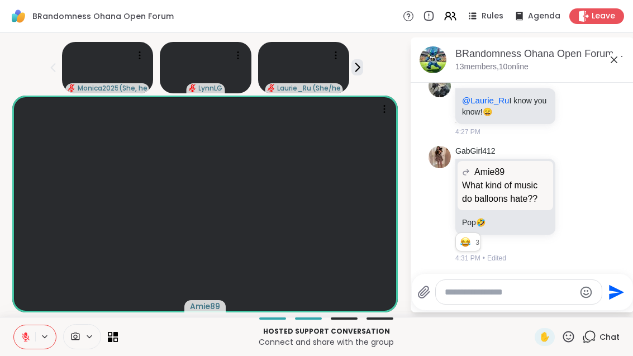
click at [621, 55] on div "BRandomness Ohana Open Forum, [DATE]" at bounding box center [540, 54] width 170 height 14
click at [620, 59] on icon at bounding box center [613, 59] width 13 height 13
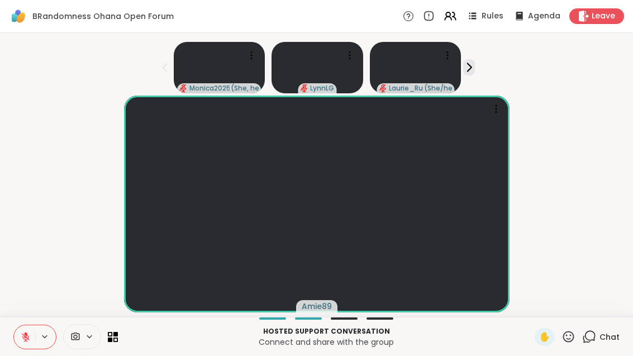
click at [116, 336] on icon at bounding box center [115, 334] width 4 height 4
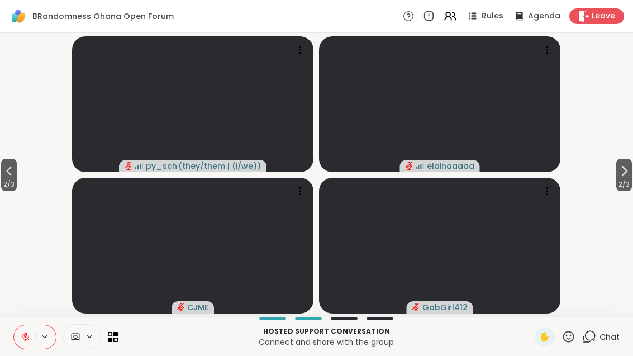
click at [630, 172] on button "2 / 3" at bounding box center [624, 175] width 16 height 32
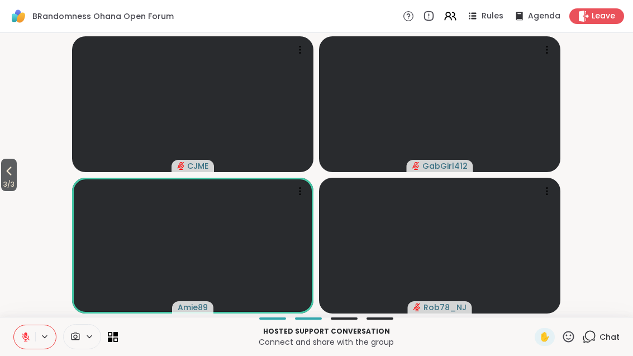
click at [6, 180] on span "3 / 3" at bounding box center [9, 184] width 16 height 13
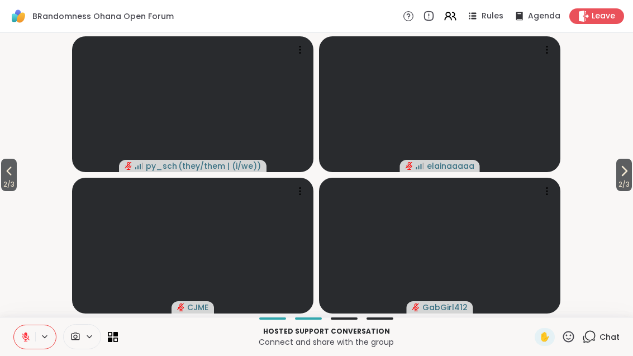
click at [4, 180] on span "2 / 3" at bounding box center [9, 184] width 16 height 13
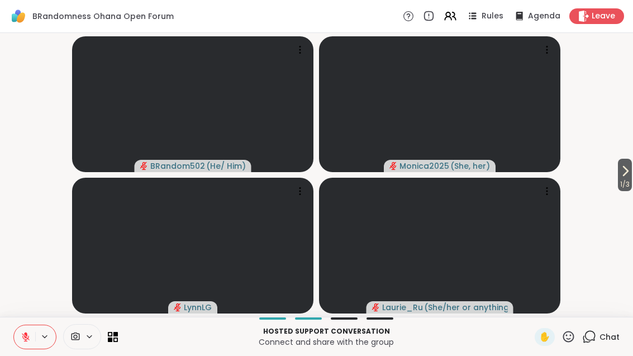
click at [630, 171] on button "1 / 3" at bounding box center [625, 175] width 14 height 32
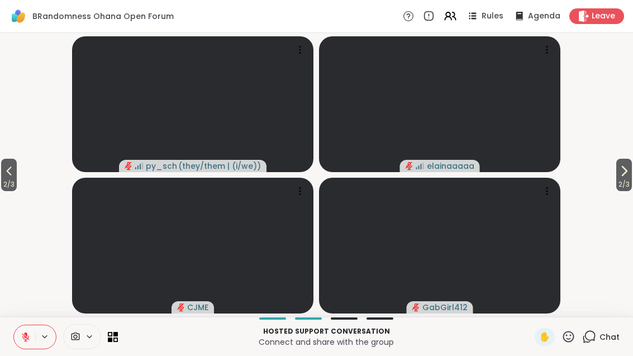
click at [627, 174] on icon at bounding box center [623, 170] width 13 height 13
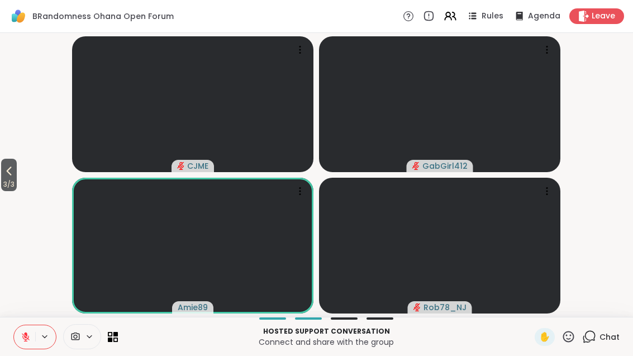
click at [110, 347] on div at bounding box center [65, 336] width 104 height 25
click at [111, 339] on icon at bounding box center [110, 339] width 4 height 4
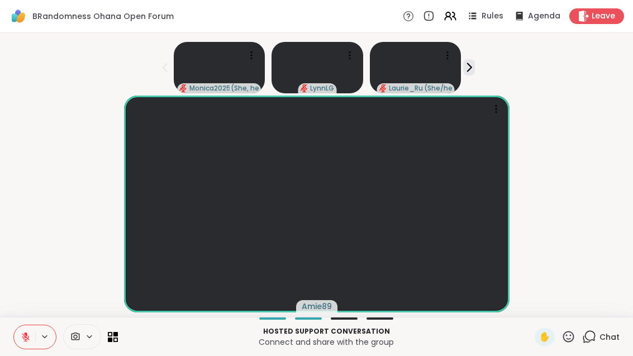
click at [116, 341] on icon at bounding box center [113, 337] width 10 height 10
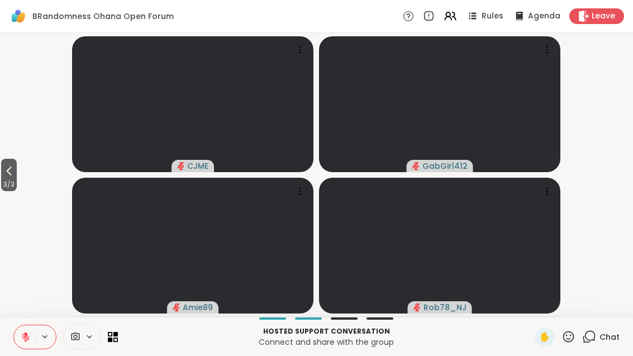
click at [26, 343] on button at bounding box center [24, 336] width 21 height 23
click at [17, 186] on span "3 / 3" at bounding box center [9, 184] width 16 height 13
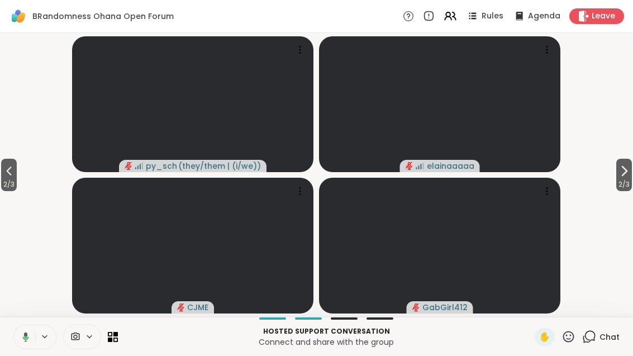
click at [8, 182] on span "2 / 3" at bounding box center [9, 184] width 16 height 13
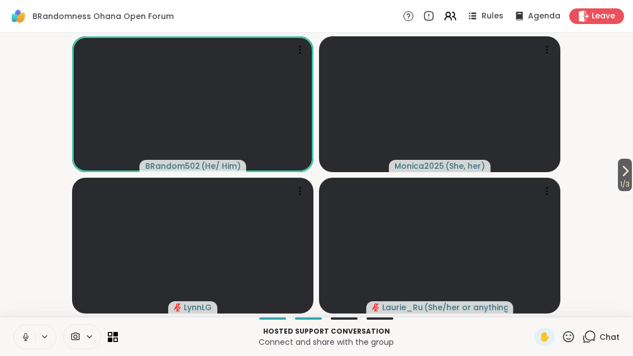
click at [630, 160] on button "1 / 3" at bounding box center [625, 175] width 14 height 32
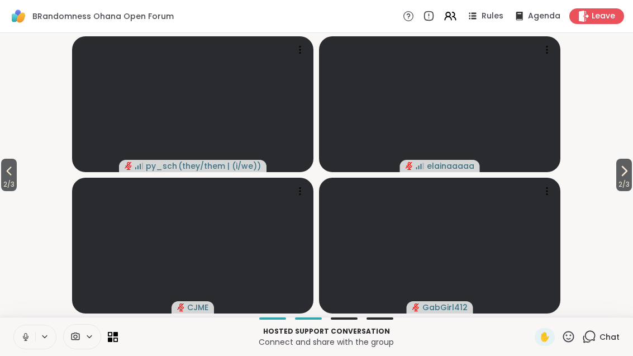
click at [629, 176] on icon at bounding box center [623, 170] width 13 height 13
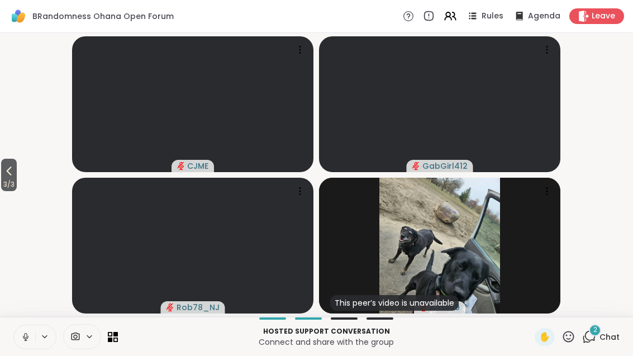
click at [15, 175] on icon at bounding box center [8, 170] width 13 height 13
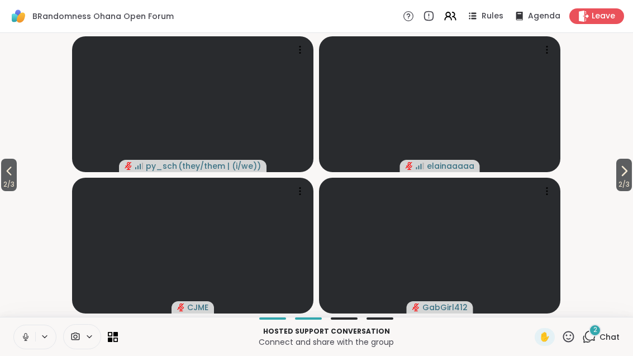
click at [1, 183] on span "2 / 3" at bounding box center [9, 184] width 16 height 13
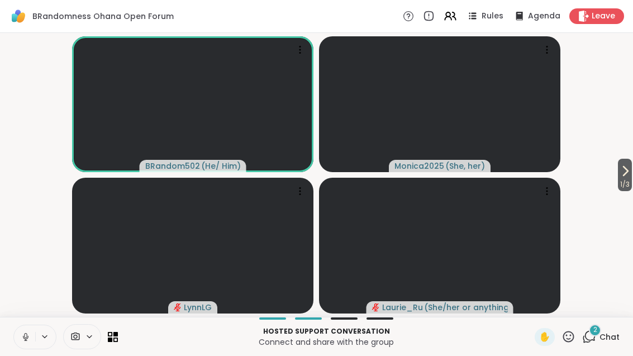
click at [593, 343] on icon at bounding box center [589, 336] width 14 height 14
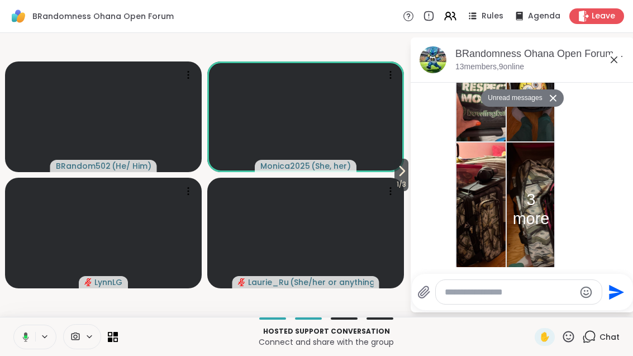
scroll to position [2928, 0]
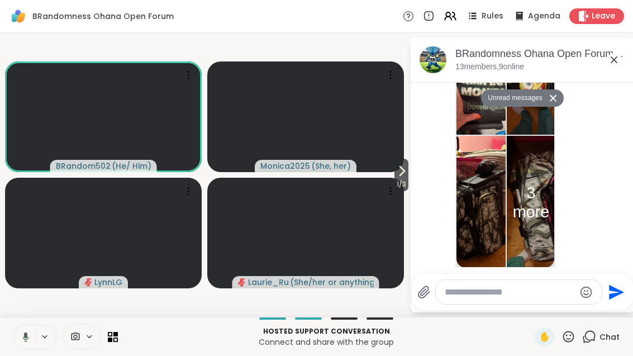
click at [611, 62] on icon at bounding box center [613, 59] width 7 height 7
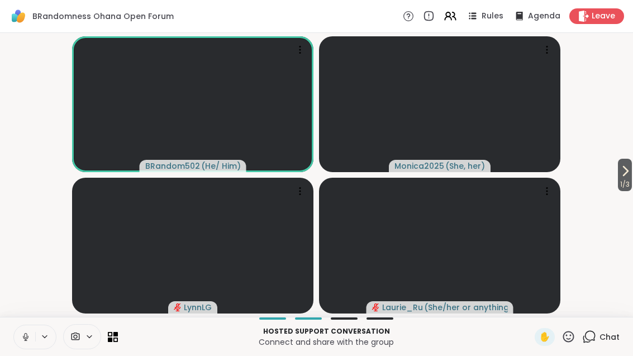
click at [540, 332] on span "✋" at bounding box center [544, 336] width 11 height 13
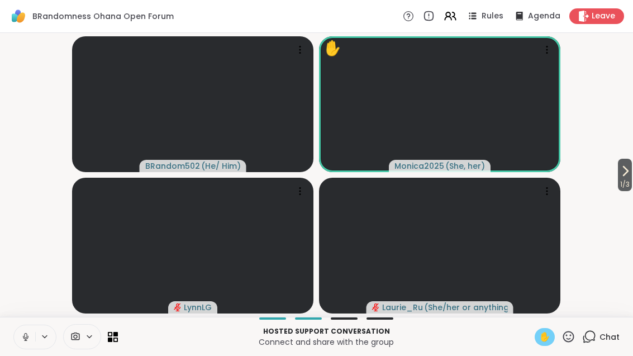
click at [539, 351] on div "Hosted support conversation Connect and share with the group ✋ Chat" at bounding box center [316, 336] width 633 height 39
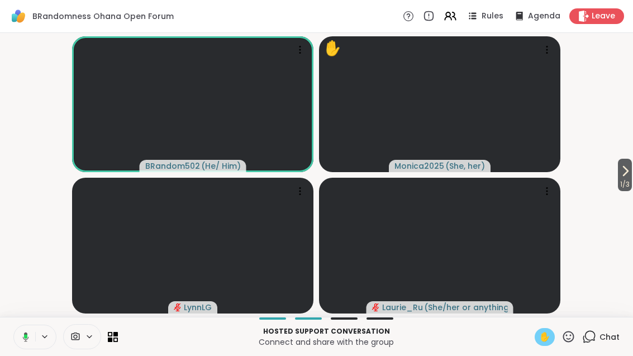
click at [538, 342] on div "✋" at bounding box center [544, 337] width 20 height 18
click at [622, 169] on icon at bounding box center [624, 170] width 13 height 13
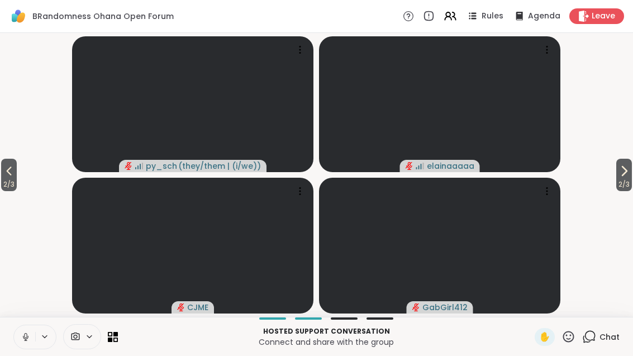
click at [630, 162] on button "2 / 3" at bounding box center [624, 175] width 16 height 32
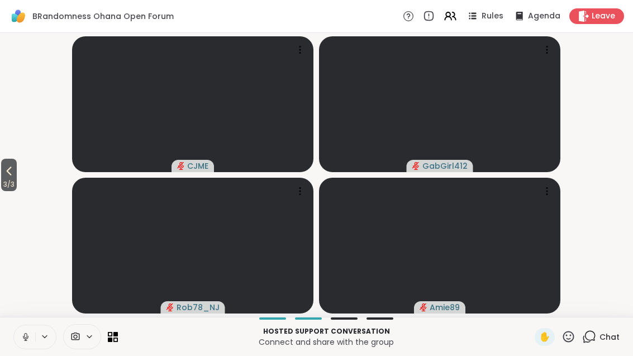
click at [17, 175] on button "3 / 3" at bounding box center [9, 175] width 16 height 32
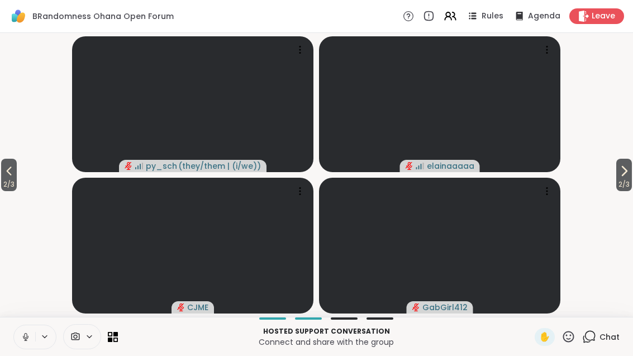
click at [9, 175] on icon at bounding box center [8, 170] width 13 height 13
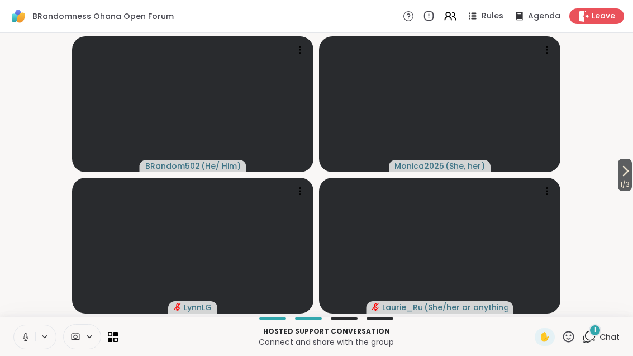
click at [596, 332] on span "1" at bounding box center [594, 329] width 2 height 9
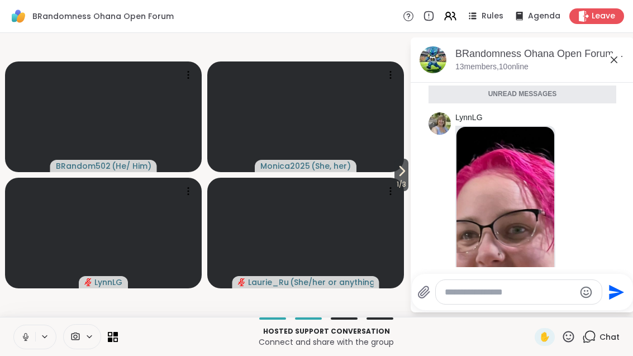
scroll to position [3108, 0]
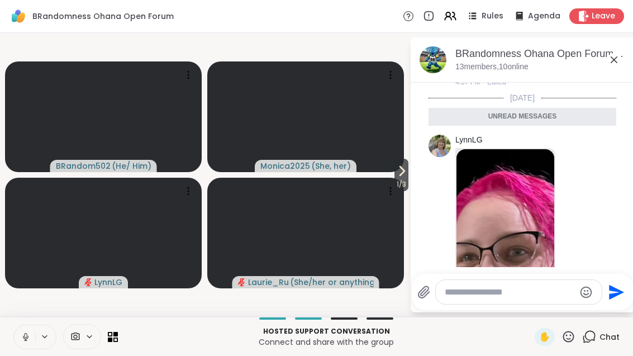
click at [506, 221] on img at bounding box center [505, 282] width 98 height 266
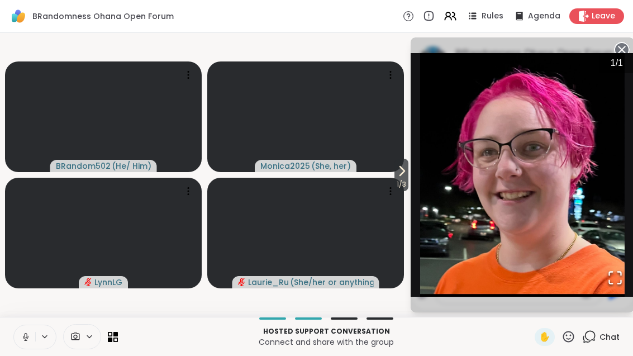
click at [614, 275] on icon "Open Fullscreen" at bounding box center [615, 278] width 16 height 16
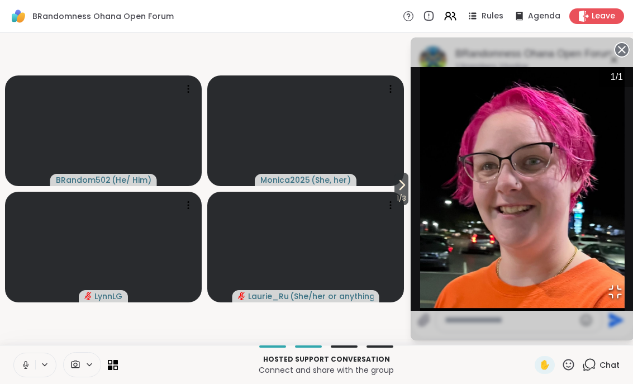
click at [596, 310] on button "Open Fullscreen" at bounding box center [615, 291] width 38 height 38
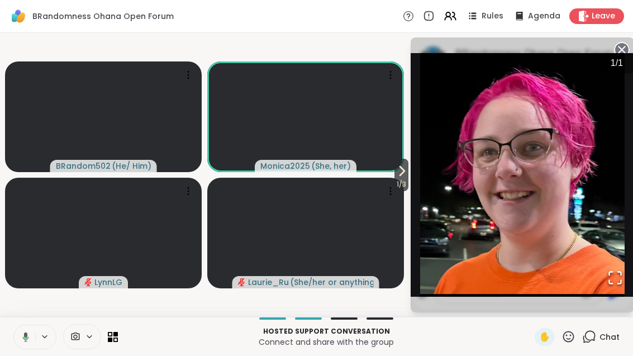
click at [590, 331] on icon at bounding box center [590, 336] width 11 height 10
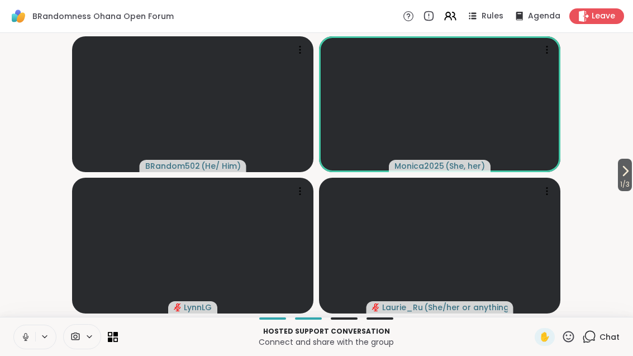
click at [592, 343] on div "Chat" at bounding box center [600, 337] width 37 height 18
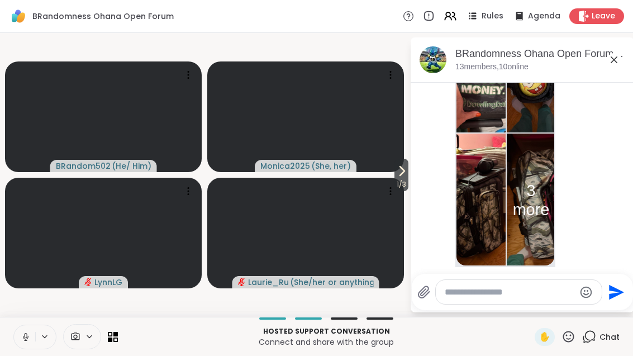
scroll to position [2578, 0]
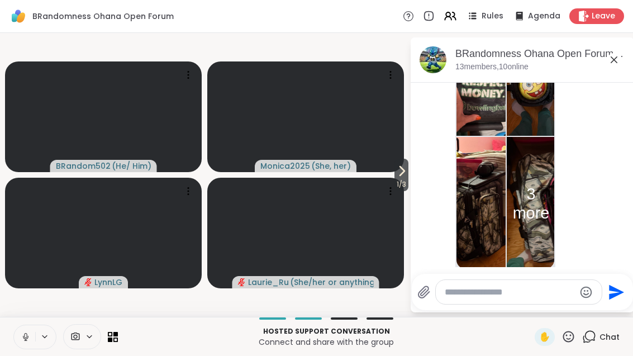
click at [619, 58] on icon at bounding box center [613, 59] width 13 height 13
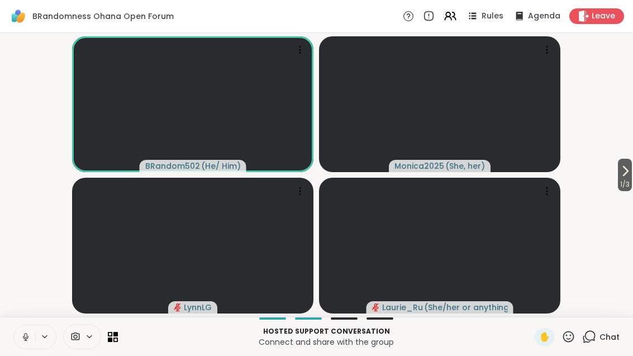
click at [599, 344] on div "Chat" at bounding box center [600, 337] width 37 height 18
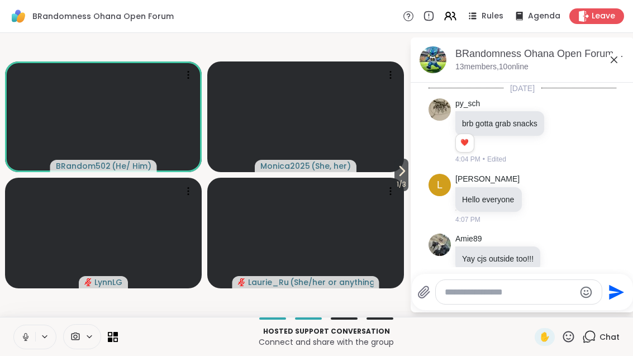
scroll to position [3248, 0]
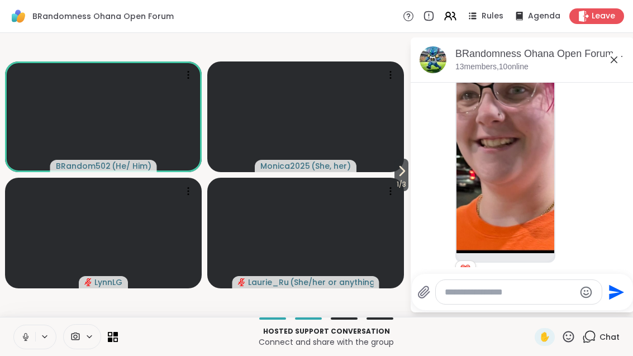
click at [573, 130] on icon at bounding box center [573, 130] width 0 height 0
click at [582, 102] on button "Select Reaction: Heart" at bounding box center [574, 113] width 22 height 22
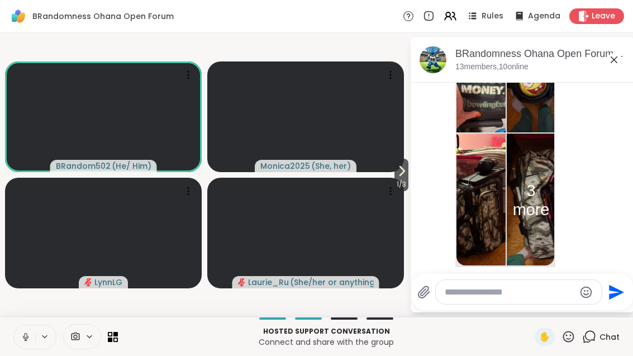
scroll to position [2906, 0]
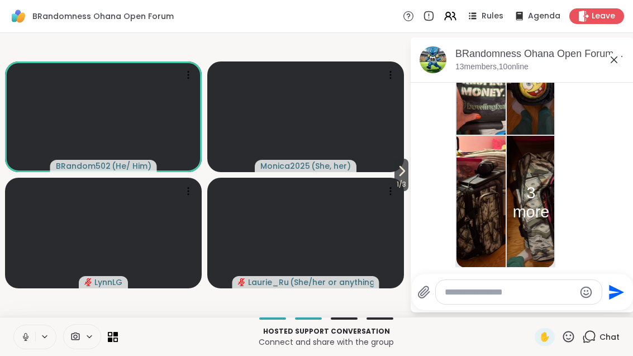
click at [534, 183] on p "3 more" at bounding box center [530, 202] width 49 height 39
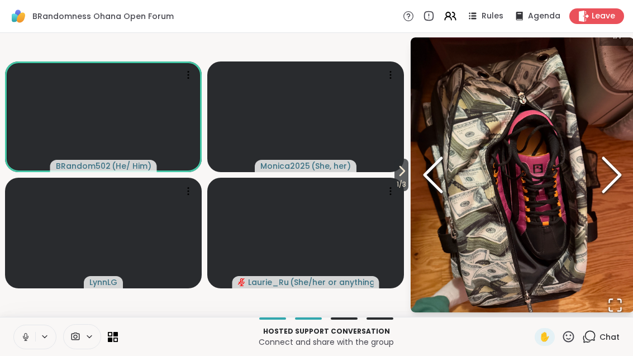
click at [429, 182] on icon "Previous Slide" at bounding box center [432, 174] width 33 height 67
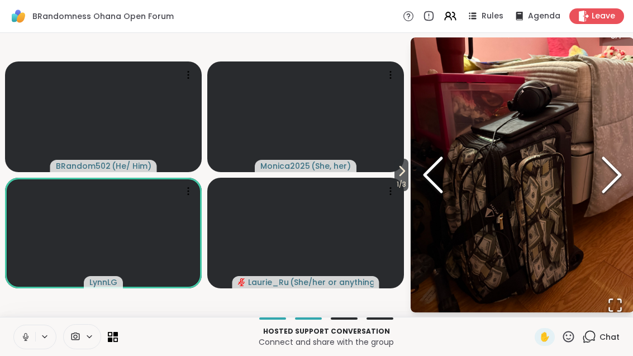
click at [436, 176] on icon "Previous Slide" at bounding box center [432, 174] width 33 height 67
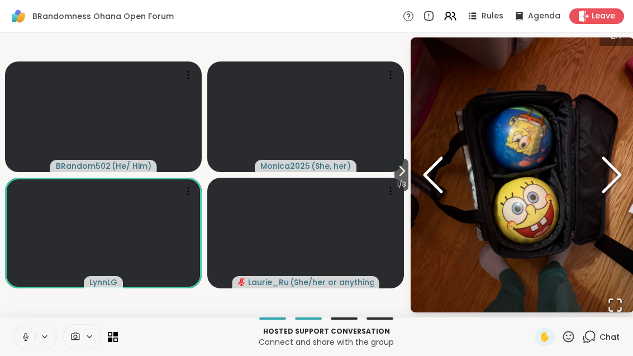
click at [432, 182] on polyline "Previous Slide" at bounding box center [432, 174] width 17 height 33
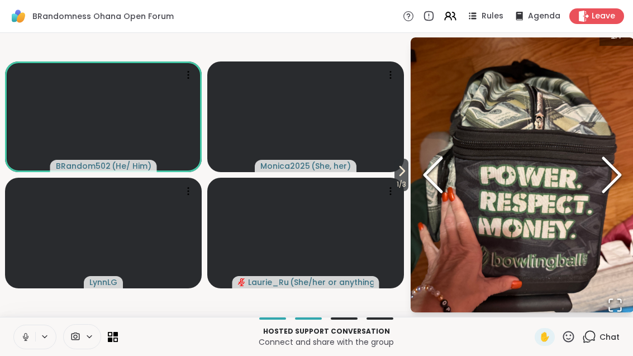
click at [618, 310] on icon "Open Fullscreen" at bounding box center [615, 305] width 12 height 12
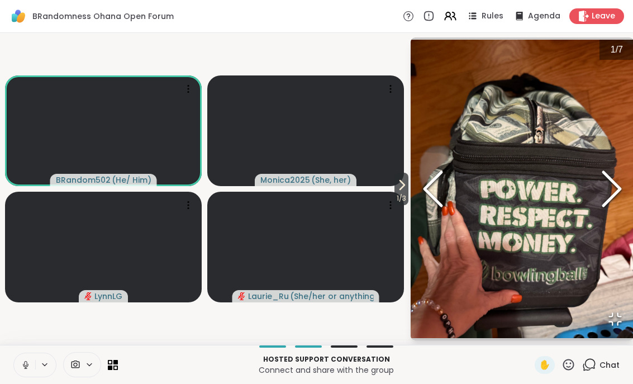
click at [614, 327] on icon "Open Fullscreen" at bounding box center [615, 319] width 16 height 16
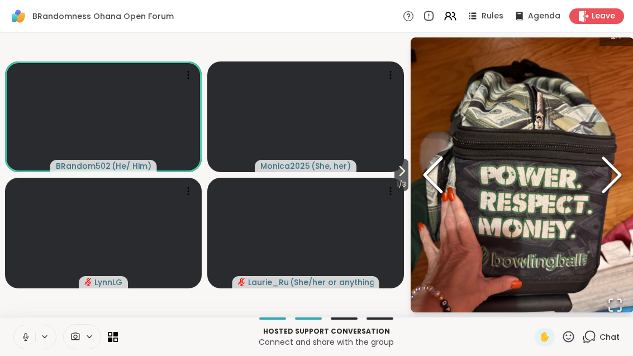
click at [599, 339] on div "Chat" at bounding box center [600, 337] width 37 height 18
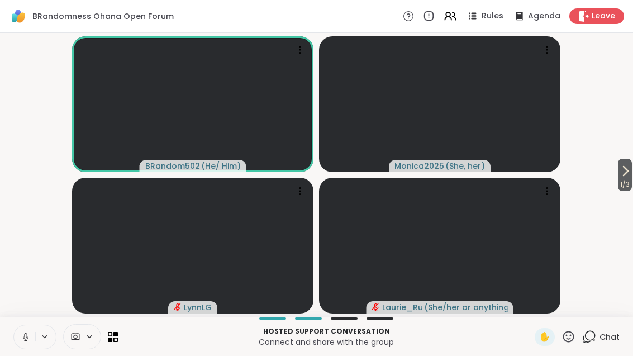
click at [604, 345] on div "Chat" at bounding box center [600, 337] width 37 height 18
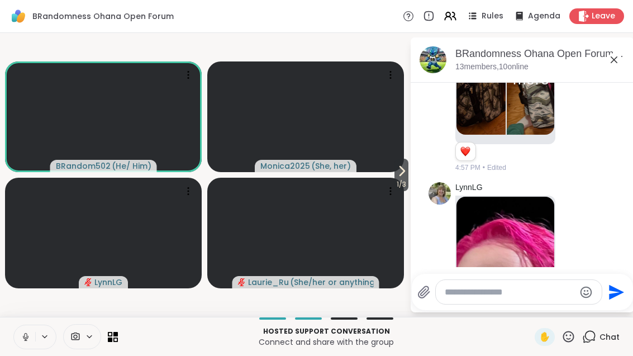
click at [624, 52] on div "BRandomness Ohana Open Forum, [DATE]" at bounding box center [540, 54] width 170 height 14
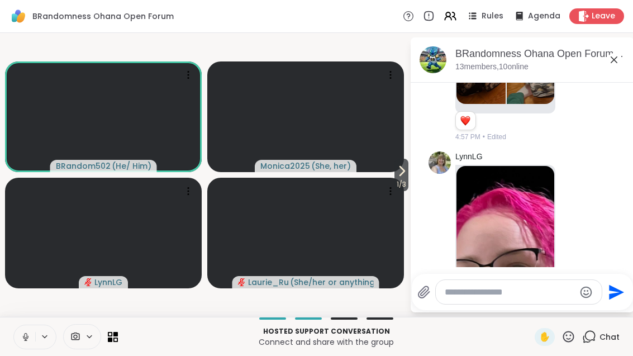
click at [624, 52] on div "BRandomness Ohana Open Forum, [DATE]" at bounding box center [540, 54] width 170 height 14
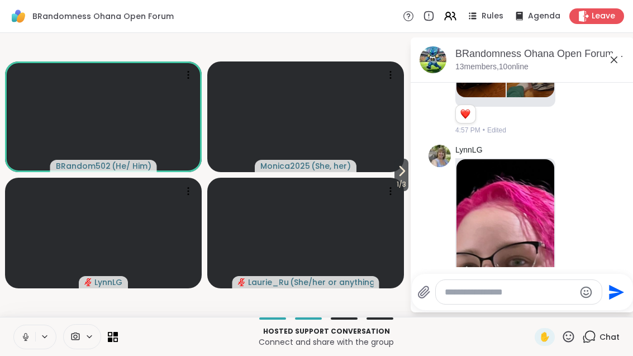
scroll to position [3078, 0]
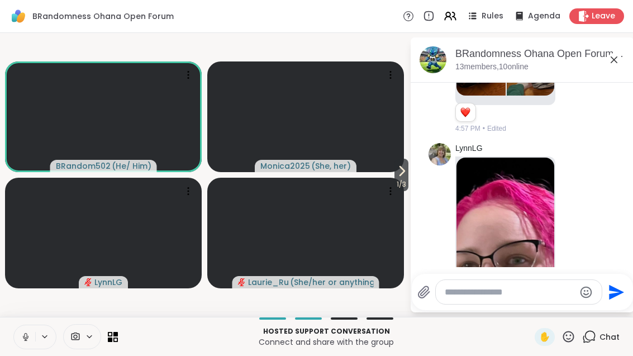
click at [619, 59] on icon at bounding box center [613, 59] width 13 height 13
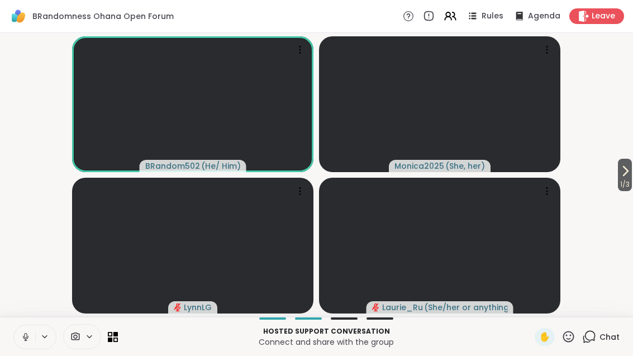
click at [590, 343] on div "Chat" at bounding box center [600, 337] width 37 height 18
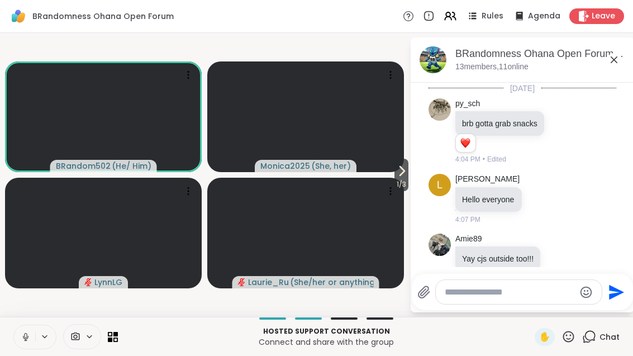
scroll to position [3248, 0]
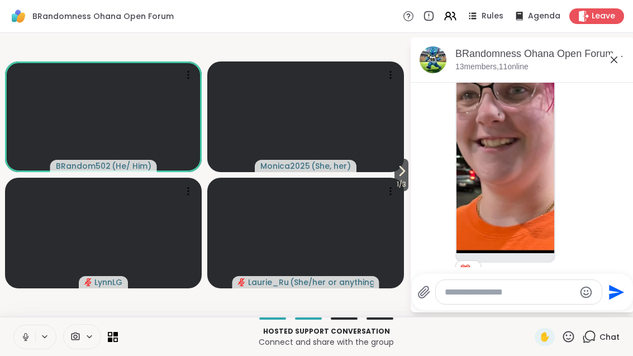
click at [524, 296] on textarea "Type your message" at bounding box center [509, 291] width 130 height 11
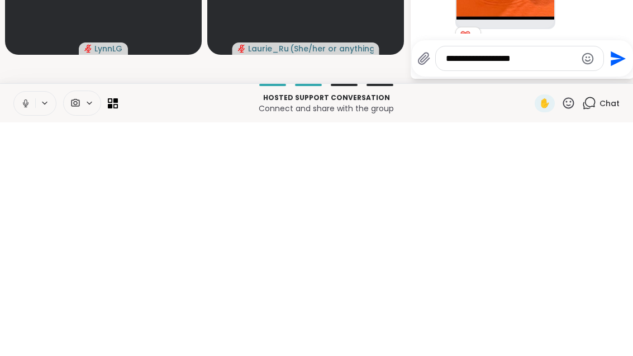
type textarea "**********"
click at [623, 283] on icon "Send" at bounding box center [616, 292] width 18 height 18
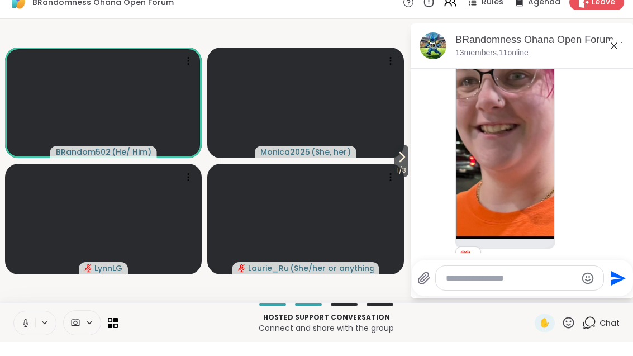
scroll to position [3308, 0]
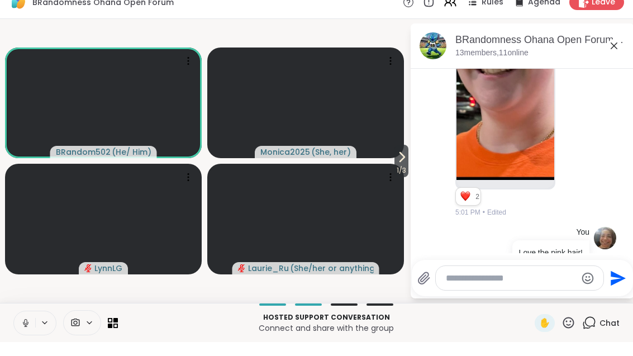
click at [618, 53] on icon at bounding box center [613, 59] width 13 height 13
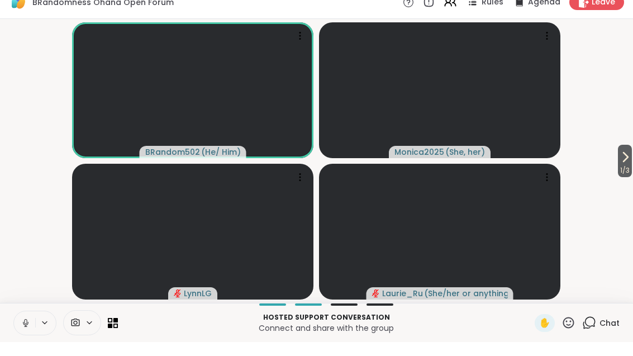
click at [624, 164] on icon at bounding box center [624, 170] width 13 height 13
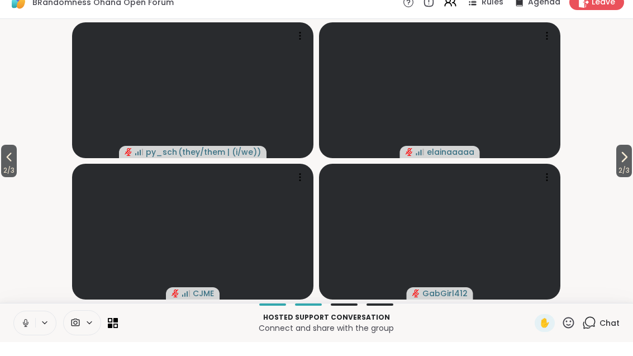
click at [625, 164] on icon at bounding box center [623, 170] width 13 height 13
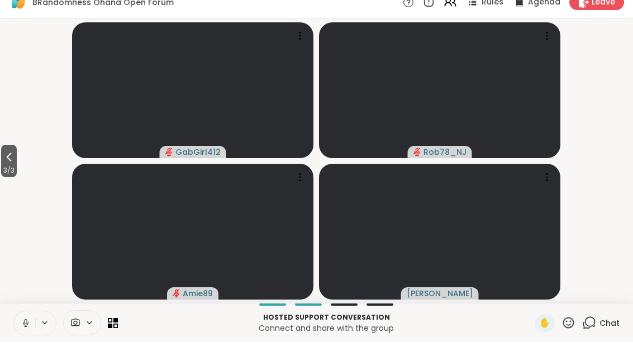
click at [2, 178] on span "3 / 3" at bounding box center [9, 184] width 16 height 13
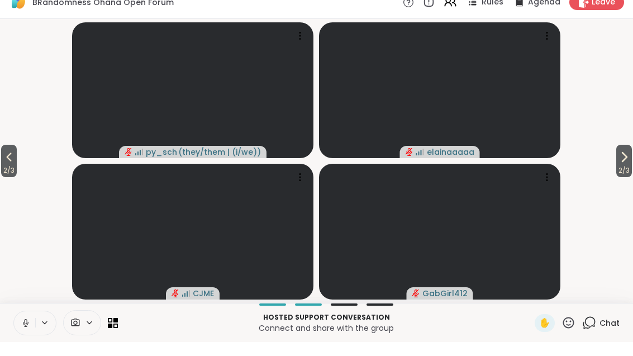
click at [2, 162] on button "2 / 3" at bounding box center [9, 175] width 16 height 32
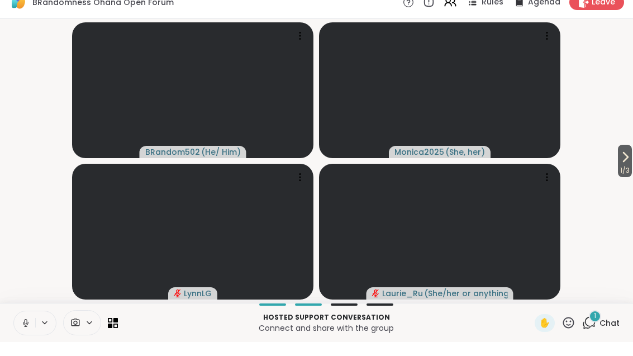
click at [603, 331] on span "Chat" at bounding box center [609, 336] width 20 height 11
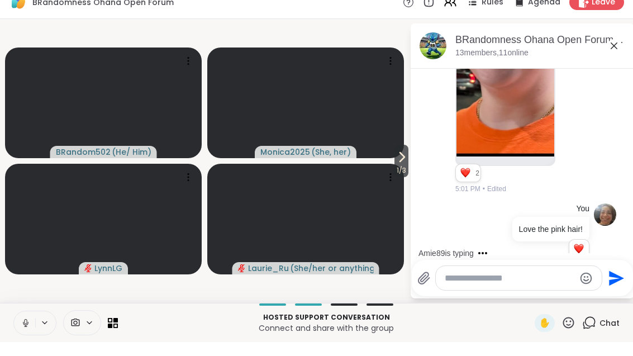
scroll to position [3328, 0]
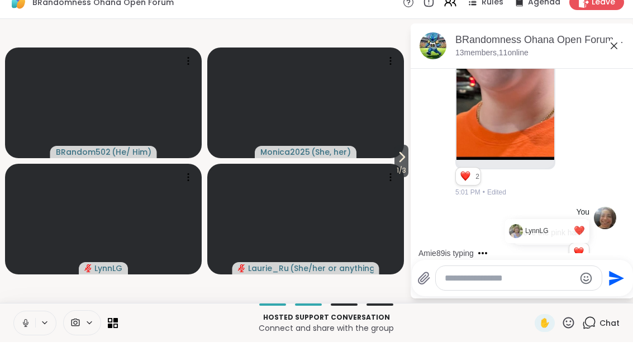
click at [450, 216] on div "You Love the pink hair! [PERSON_NAME] ❤️ 1 1 5:02 PM • Edited" at bounding box center [522, 253] width 188 height 75
click at [619, 53] on icon at bounding box center [613, 59] width 13 height 13
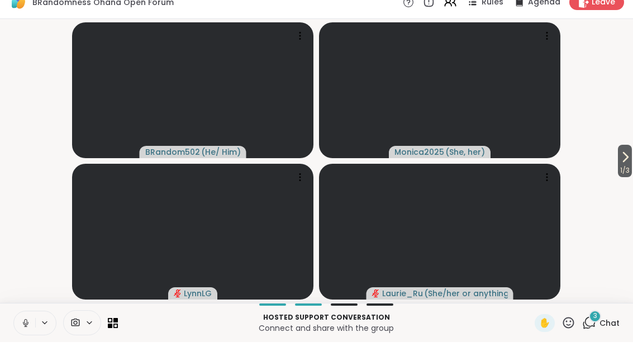
click at [596, 329] on icon at bounding box center [589, 336] width 14 height 14
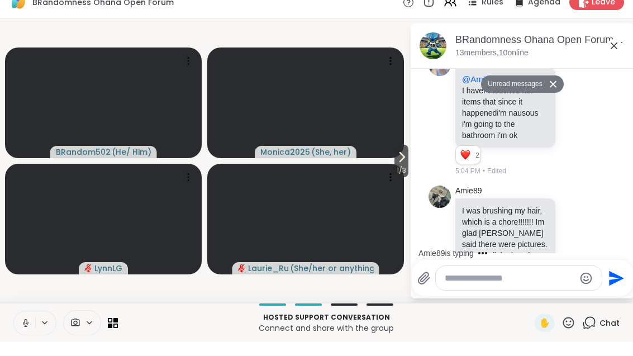
scroll to position [3899, 0]
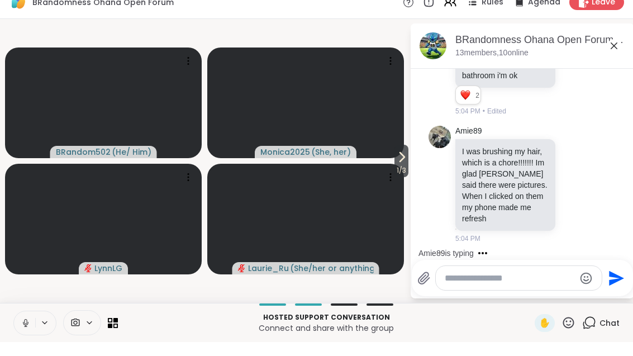
click at [618, 53] on icon at bounding box center [613, 59] width 13 height 13
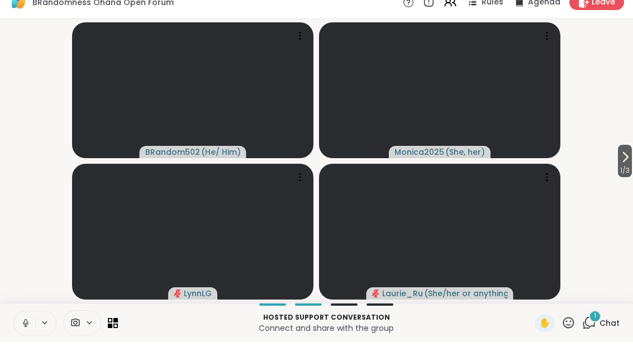
click at [593, 324] on div "1" at bounding box center [594, 330] width 12 height 12
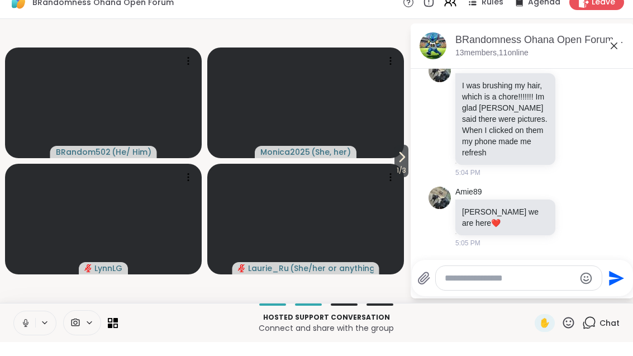
scroll to position [3954, 0]
click at [619, 53] on icon at bounding box center [613, 59] width 13 height 13
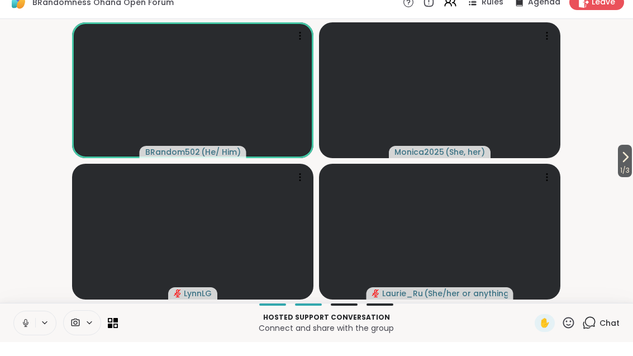
click at [630, 159] on button "1 / 3" at bounding box center [625, 175] width 14 height 32
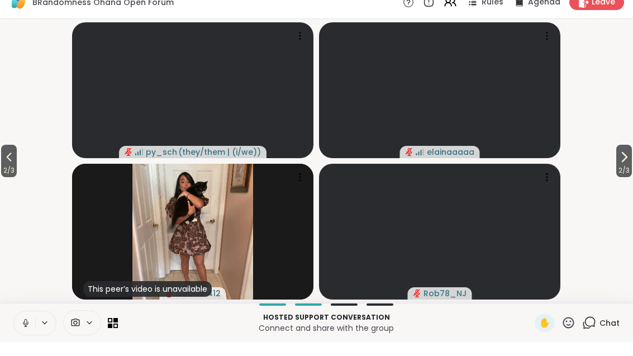
click at [618, 159] on button "2 / 3" at bounding box center [624, 175] width 16 height 32
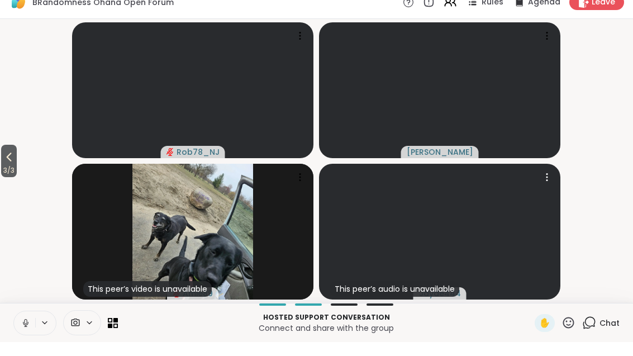
click at [500, 252] on video at bounding box center [439, 246] width 241 height 136
click at [507, 257] on video at bounding box center [439, 246] width 241 height 136
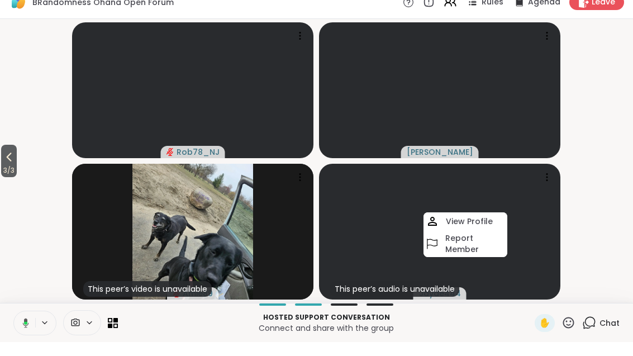
click at [595, 227] on video-player-container "3 / 3 Rob78_NJ [PERSON_NAME] This peer’s video is unavailable Amie89 This peer’…" at bounding box center [316, 174] width 619 height 275
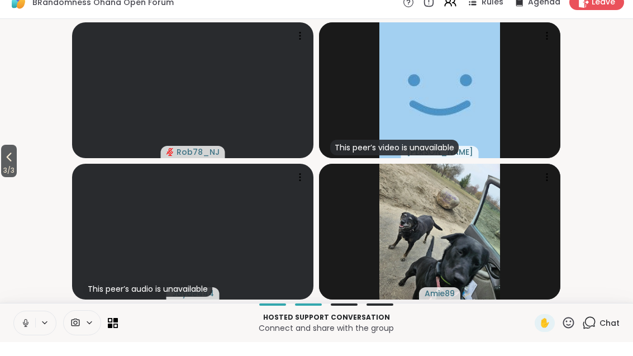
click at [5, 159] on button "3 / 3" at bounding box center [9, 175] width 16 height 32
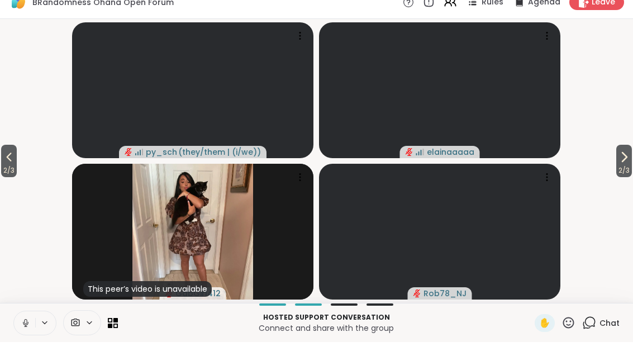
click at [7, 178] on span "2 / 3" at bounding box center [9, 184] width 16 height 13
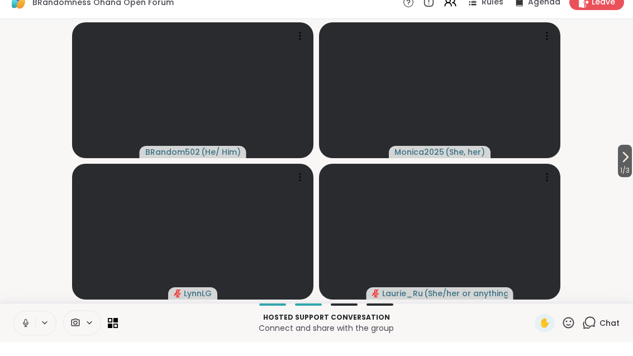
click at [630, 163] on button "1 / 3" at bounding box center [625, 175] width 14 height 32
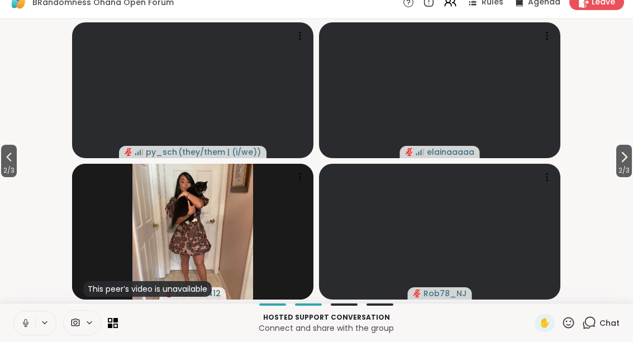
click at [630, 178] on span "2 / 3" at bounding box center [624, 184] width 16 height 13
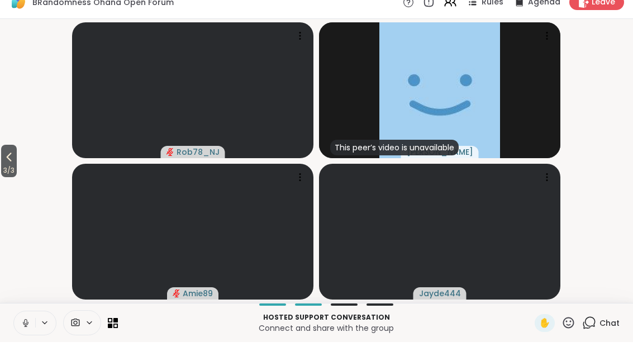
click at [3, 178] on span "3 / 3" at bounding box center [9, 184] width 16 height 13
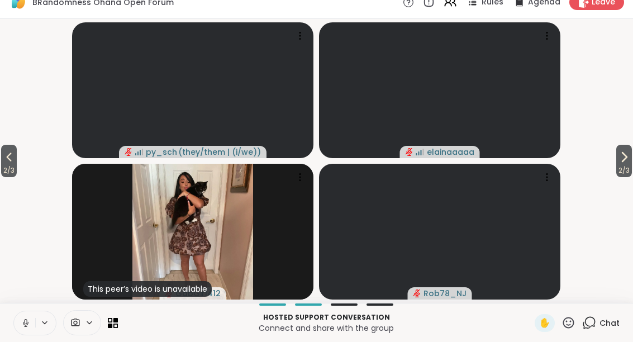
click at [6, 164] on icon at bounding box center [8, 170] width 13 height 13
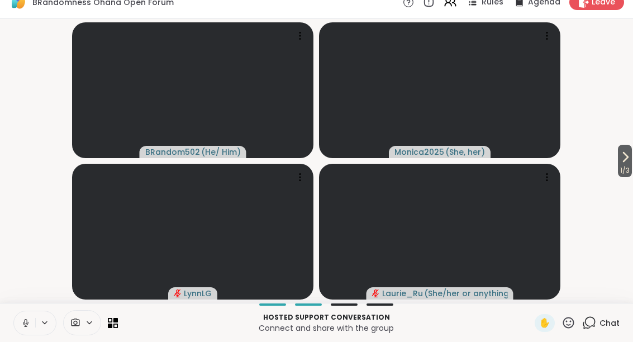
click at [622, 178] on span "1 / 3" at bounding box center [625, 184] width 14 height 13
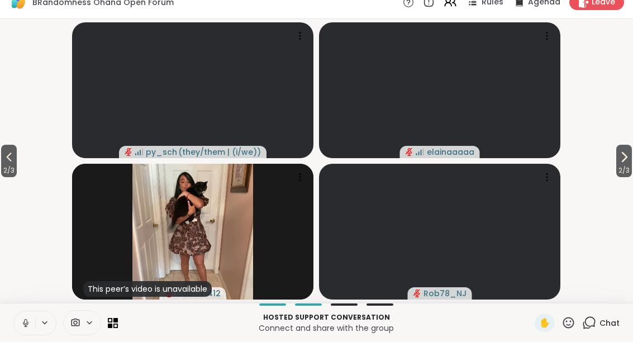
click at [616, 178] on span "2 / 3" at bounding box center [624, 184] width 16 height 13
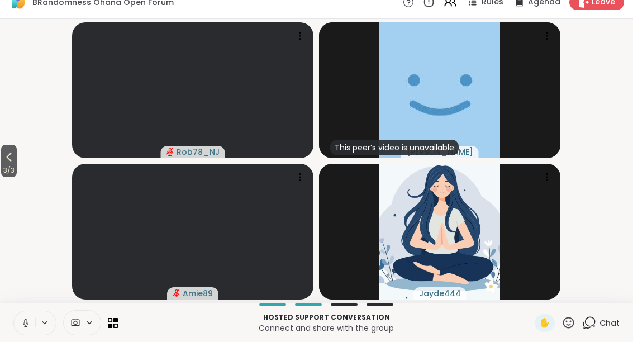
click at [2, 178] on span "3 / 3" at bounding box center [9, 184] width 16 height 13
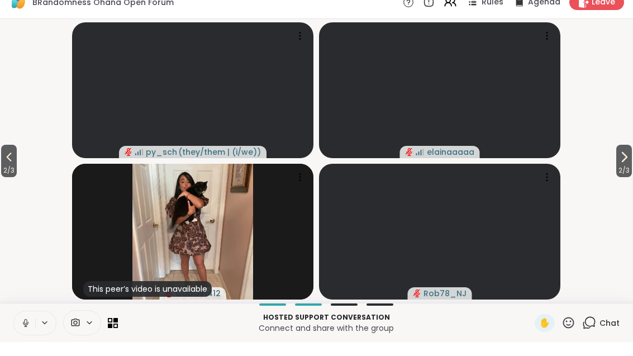
click at [17, 178] on span "2 / 3" at bounding box center [9, 184] width 16 height 13
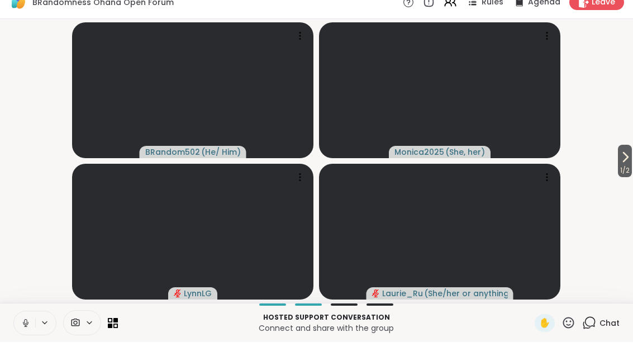
click at [630, 178] on span "1 / 2" at bounding box center [625, 184] width 14 height 13
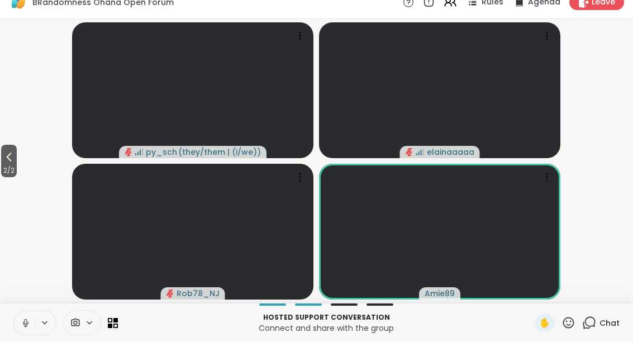
click at [8, 178] on span "2 / 2" at bounding box center [9, 184] width 16 height 13
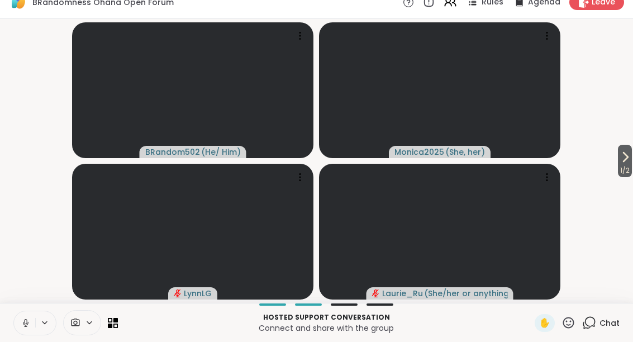
click at [611, 165] on video-player-container "1 / 2 BRandom502 ( He/ Him ) Monica2025 ( She, her ) [PERSON_NAME] [PERSON_NAME…" at bounding box center [316, 174] width 619 height 275
click at [618, 164] on icon at bounding box center [624, 170] width 13 height 13
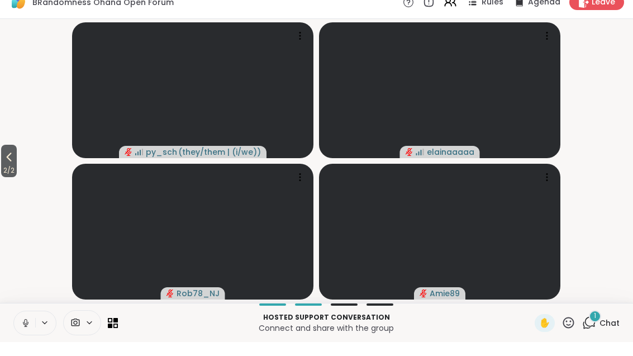
click at [594, 329] on icon at bounding box center [589, 336] width 14 height 14
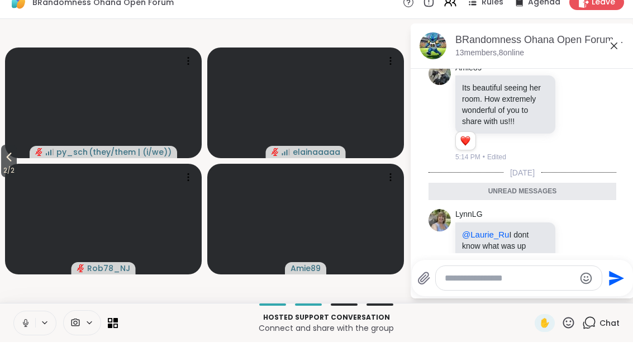
scroll to position [4165, 0]
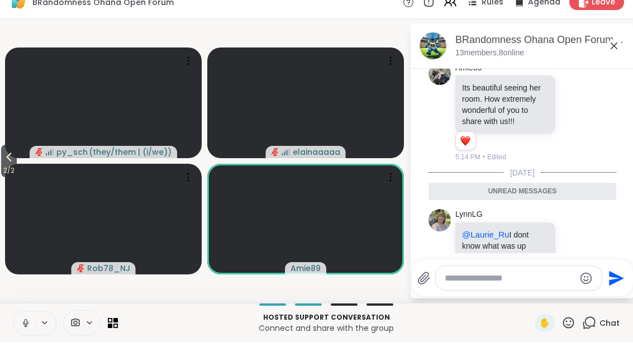
click at [614, 53] on icon at bounding box center [613, 59] width 13 height 13
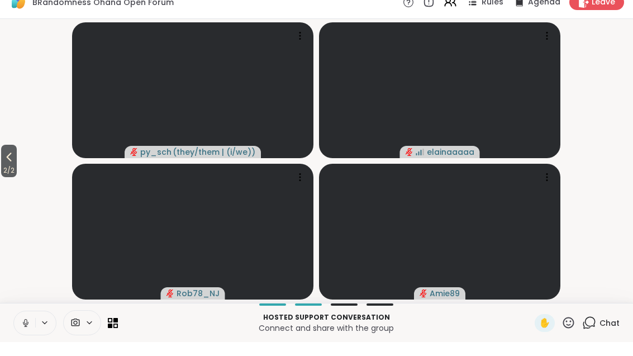
click at [11, 164] on icon at bounding box center [8, 170] width 13 height 13
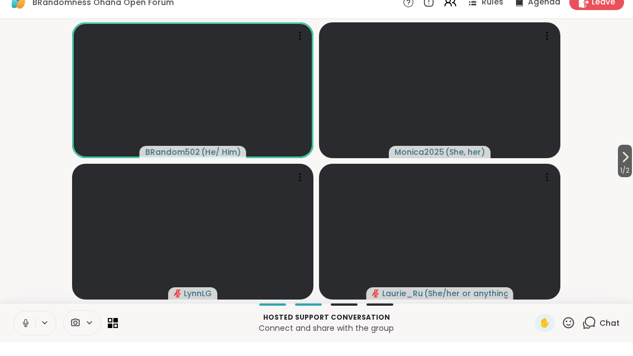
click at [596, 329] on icon at bounding box center [589, 336] width 14 height 14
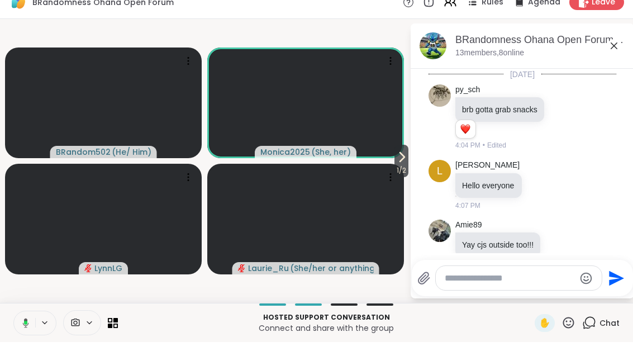
scroll to position [4143, 0]
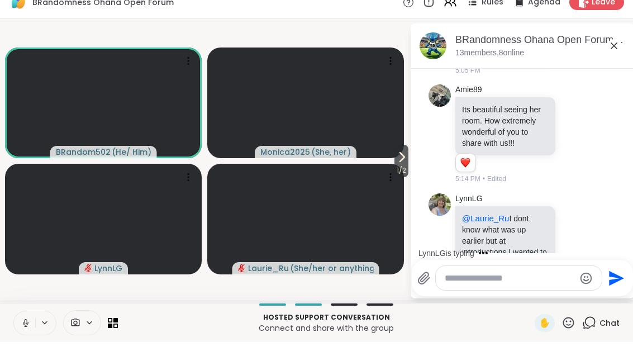
click at [614, 53] on icon at bounding box center [613, 59] width 13 height 13
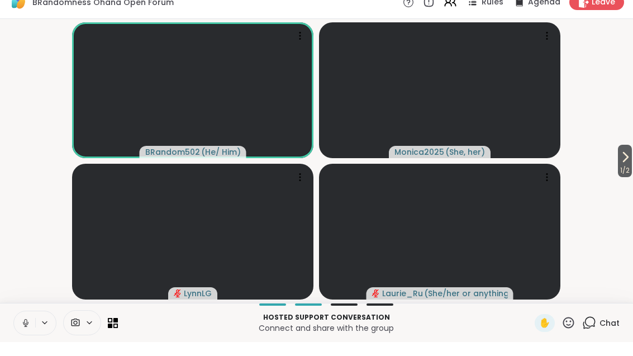
click at [630, 178] on span "1 / 2" at bounding box center [625, 184] width 14 height 13
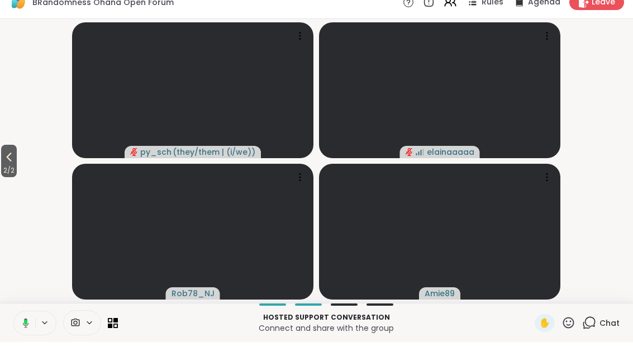
click at [2, 159] on button "2 / 2" at bounding box center [9, 175] width 16 height 32
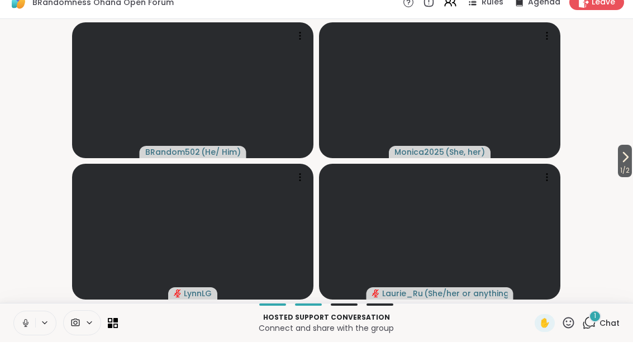
click at [611, 328] on div "1 Chat" at bounding box center [600, 337] width 37 height 18
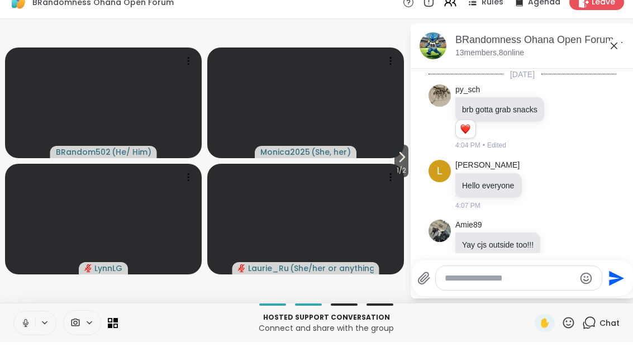
scroll to position [4284, 0]
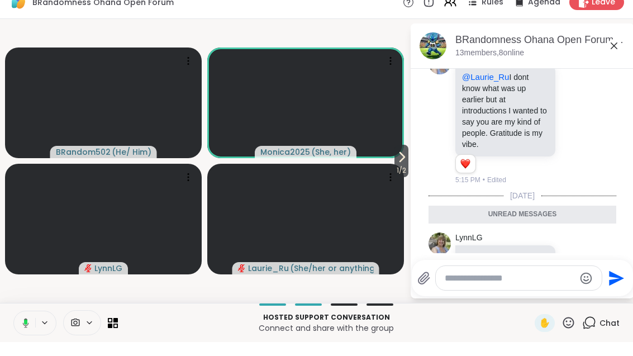
click at [580, 293] on icon at bounding box center [574, 298] width 10 height 11
click at [495, 270] on button "Select Reaction: Heart" at bounding box center [486, 281] width 22 height 22
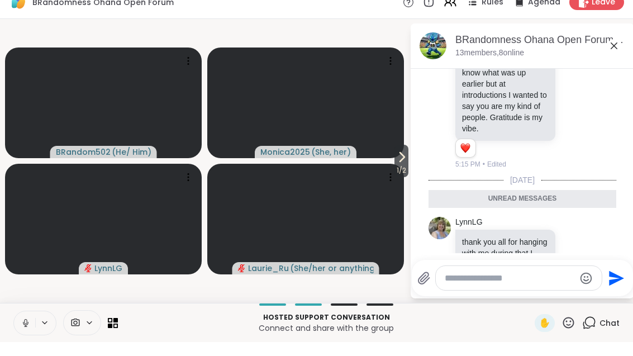
click at [619, 53] on icon at bounding box center [613, 59] width 13 height 13
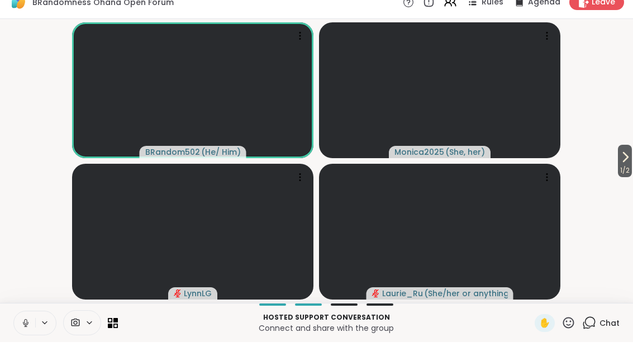
click at [26, 332] on icon at bounding box center [26, 337] width 10 height 10
click at [594, 331] on div "Chat" at bounding box center [600, 337] width 37 height 18
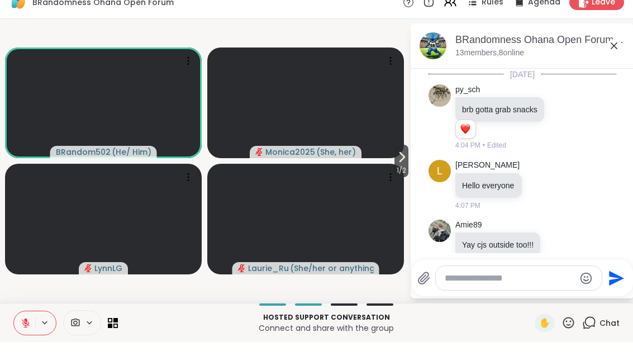
scroll to position [4262, 0]
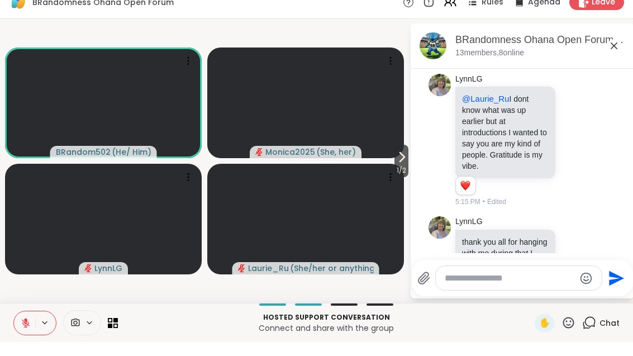
click at [475, 286] on textarea "Type your message" at bounding box center [509, 291] width 130 height 11
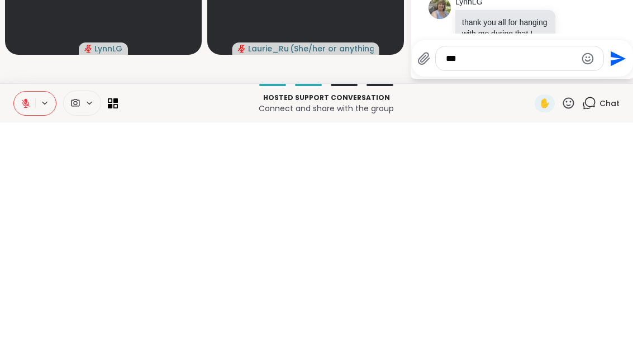
type textarea "***"
click at [625, 279] on button "Send" at bounding box center [616, 291] width 25 height 25
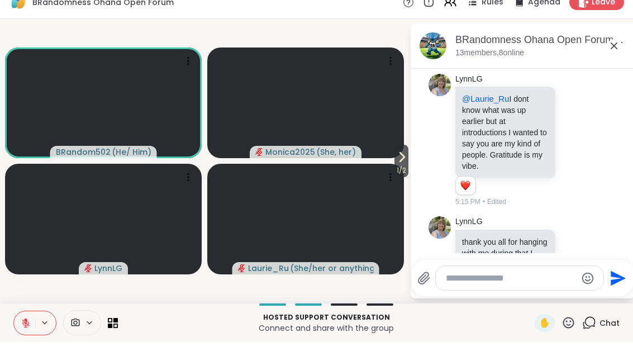
scroll to position [4321, 0]
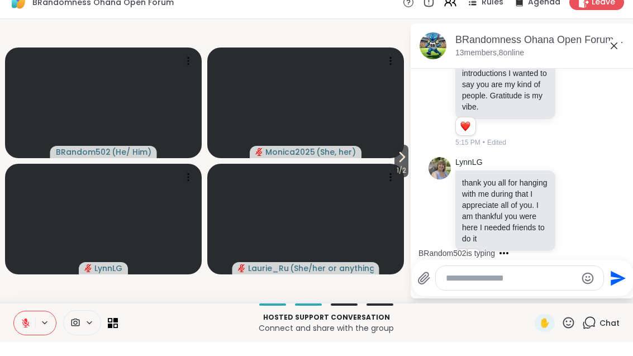
click at [508, 286] on textarea "Type your message" at bounding box center [511, 291] width 130 height 11
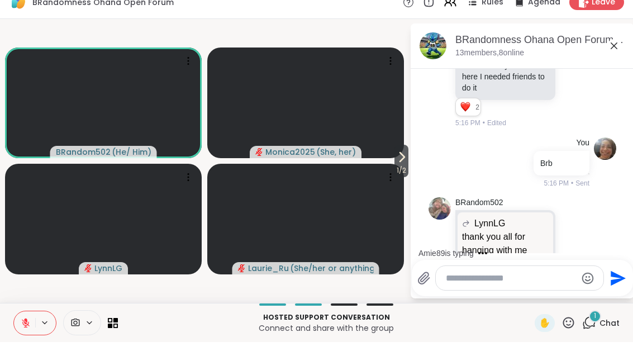
scroll to position [4630, 0]
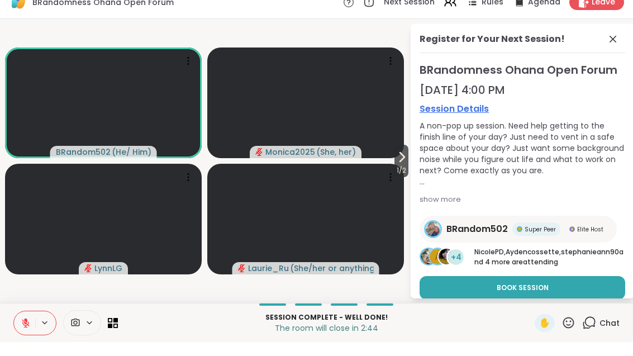
click at [612, 50] on icon at bounding box center [612, 53] width 7 height 7
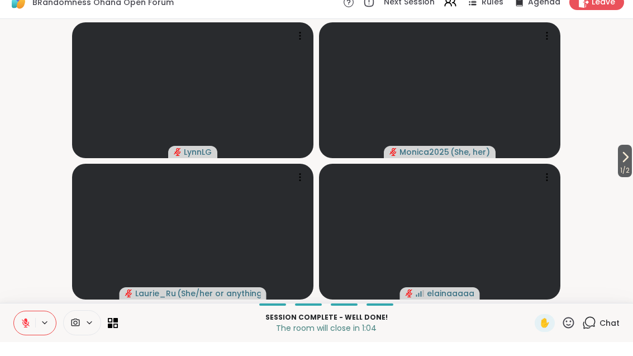
click at [630, 161] on button "1 / 2" at bounding box center [625, 175] width 14 height 32
